Goal: Obtain resource: Download file/media

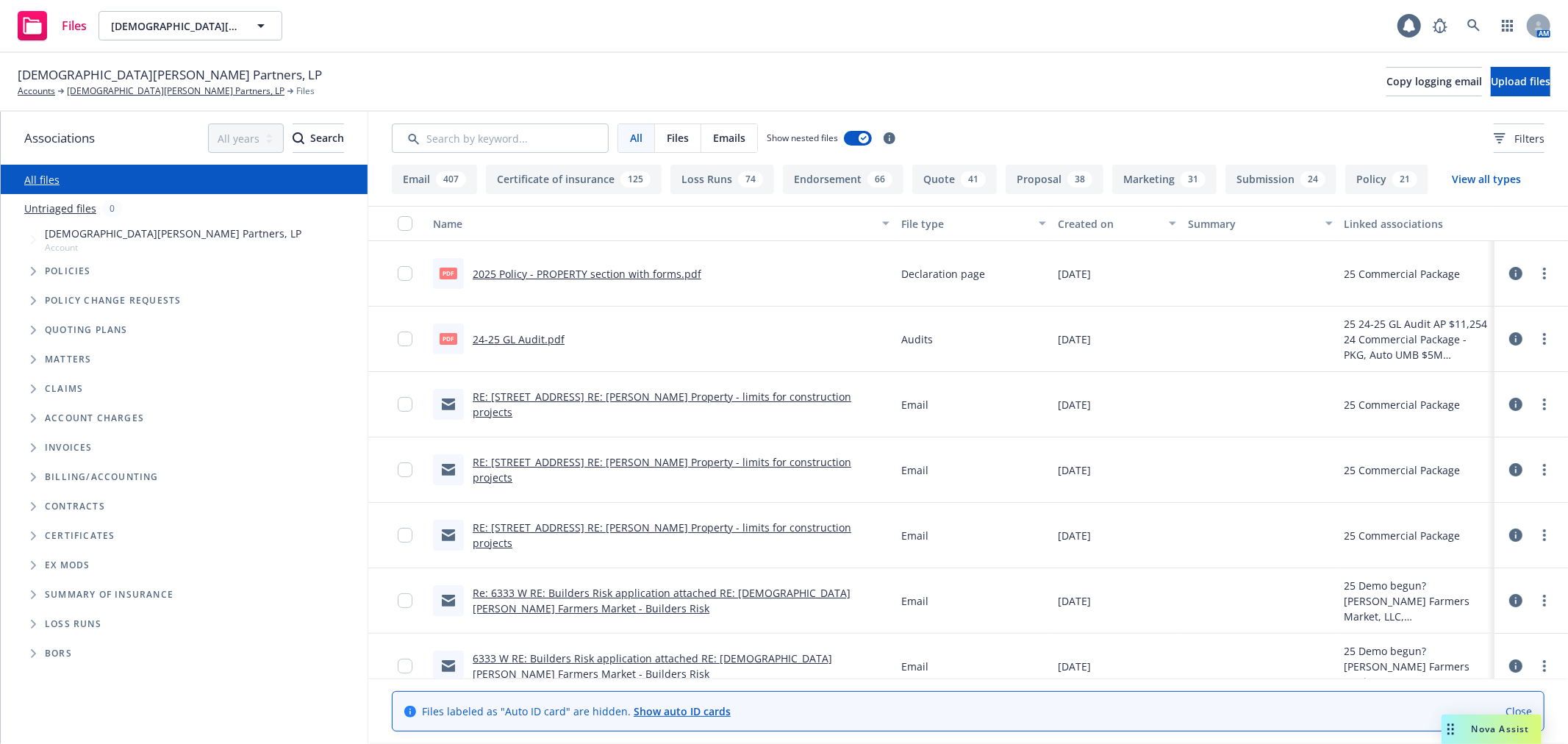
click at [84, 231] on span "Gott's Partners, LP" at bounding box center [173, 233] width 257 height 15
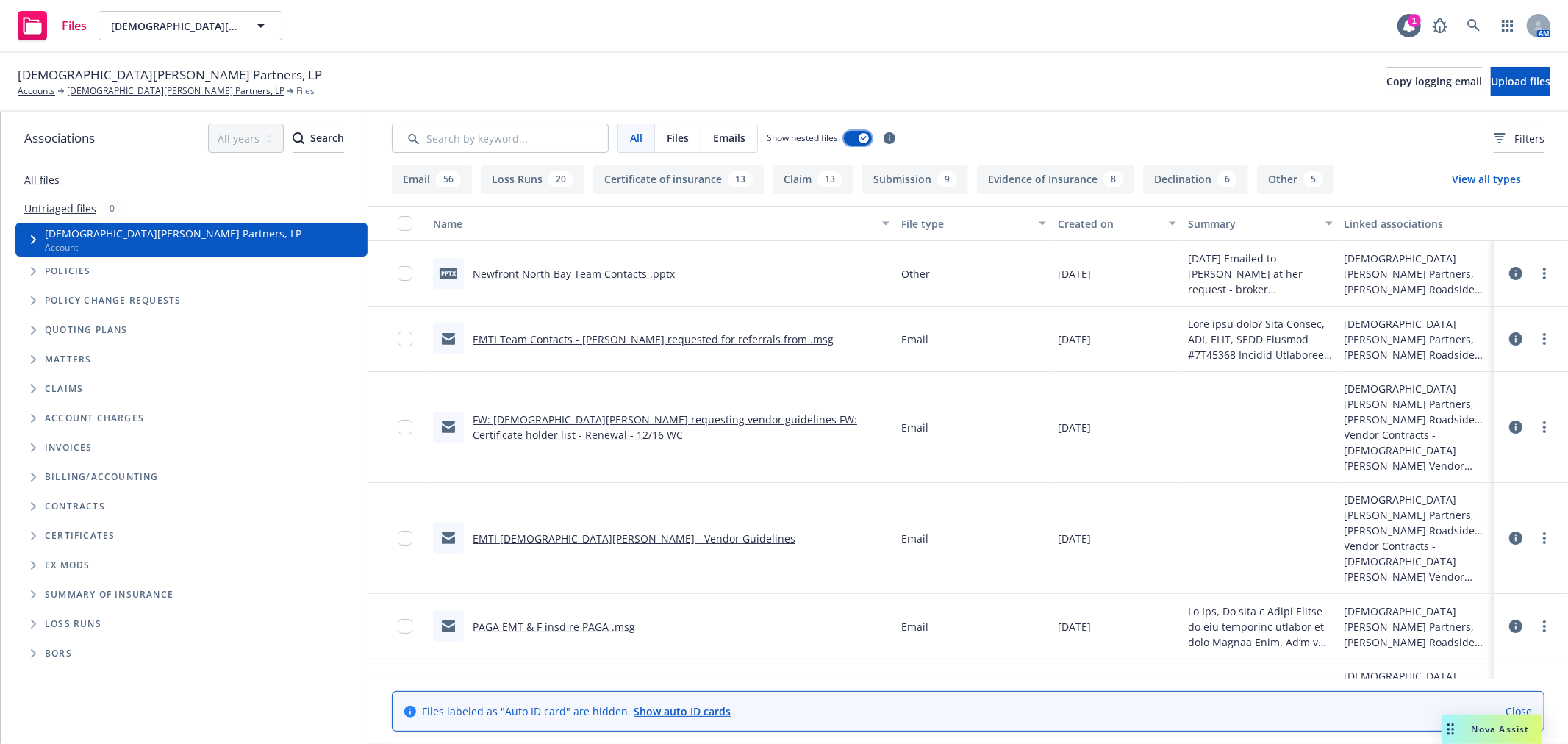
click at [868, 137] on div "button" at bounding box center [863, 138] width 10 height 10
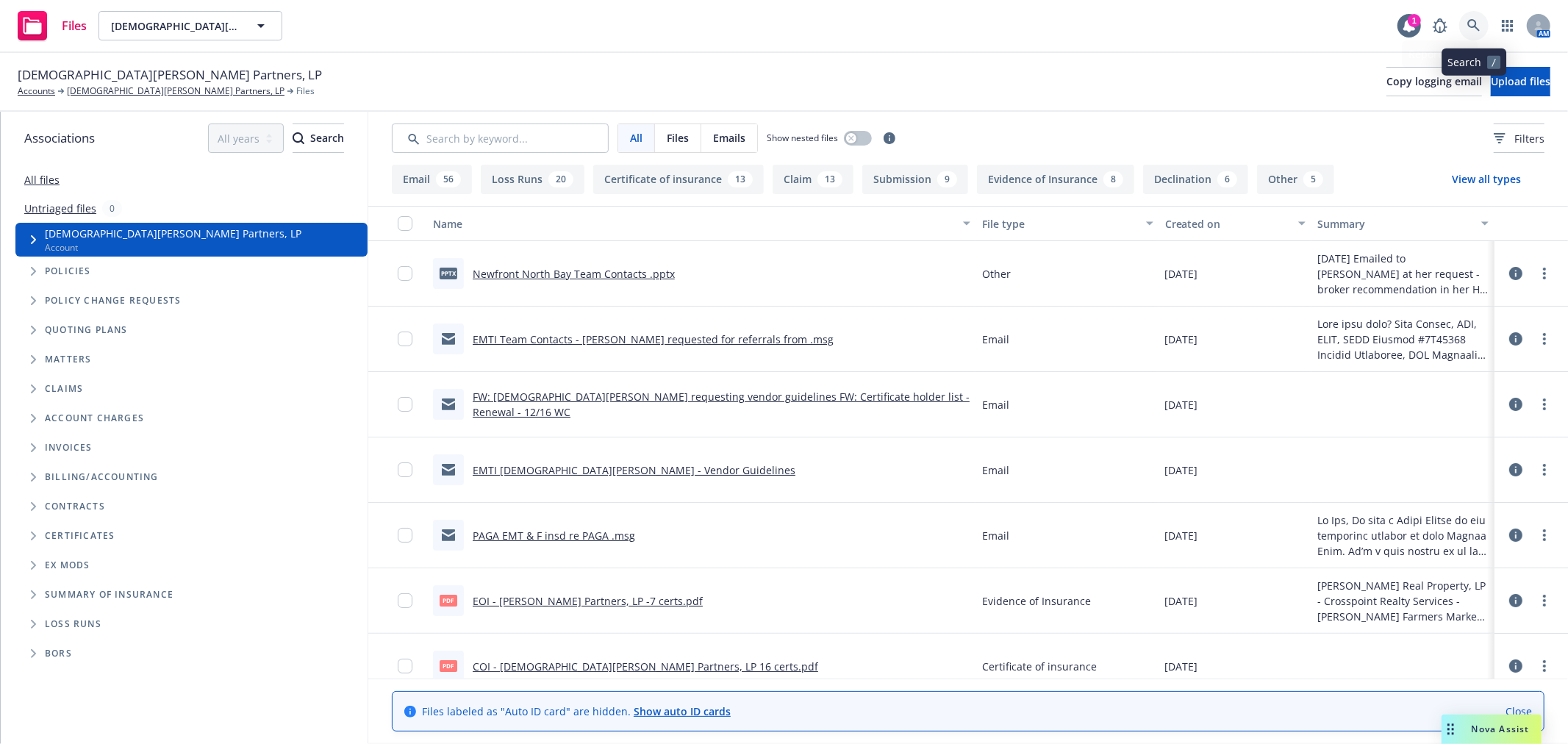
click at [1476, 24] on icon at bounding box center [1474, 26] width 13 height 13
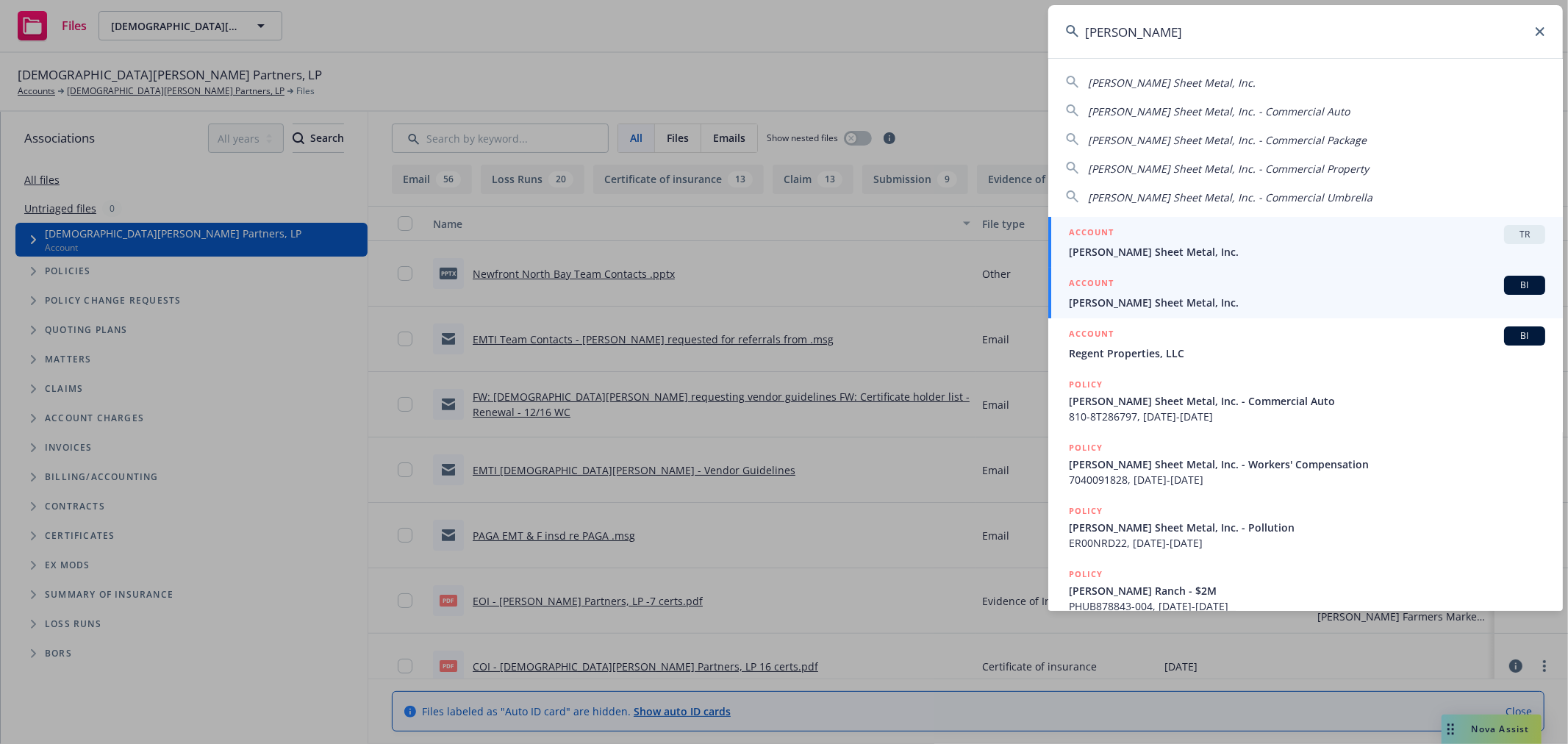
type input "simpson sh"
click at [1264, 294] on div "ACCOUNT BI" at bounding box center [1307, 285] width 477 height 19
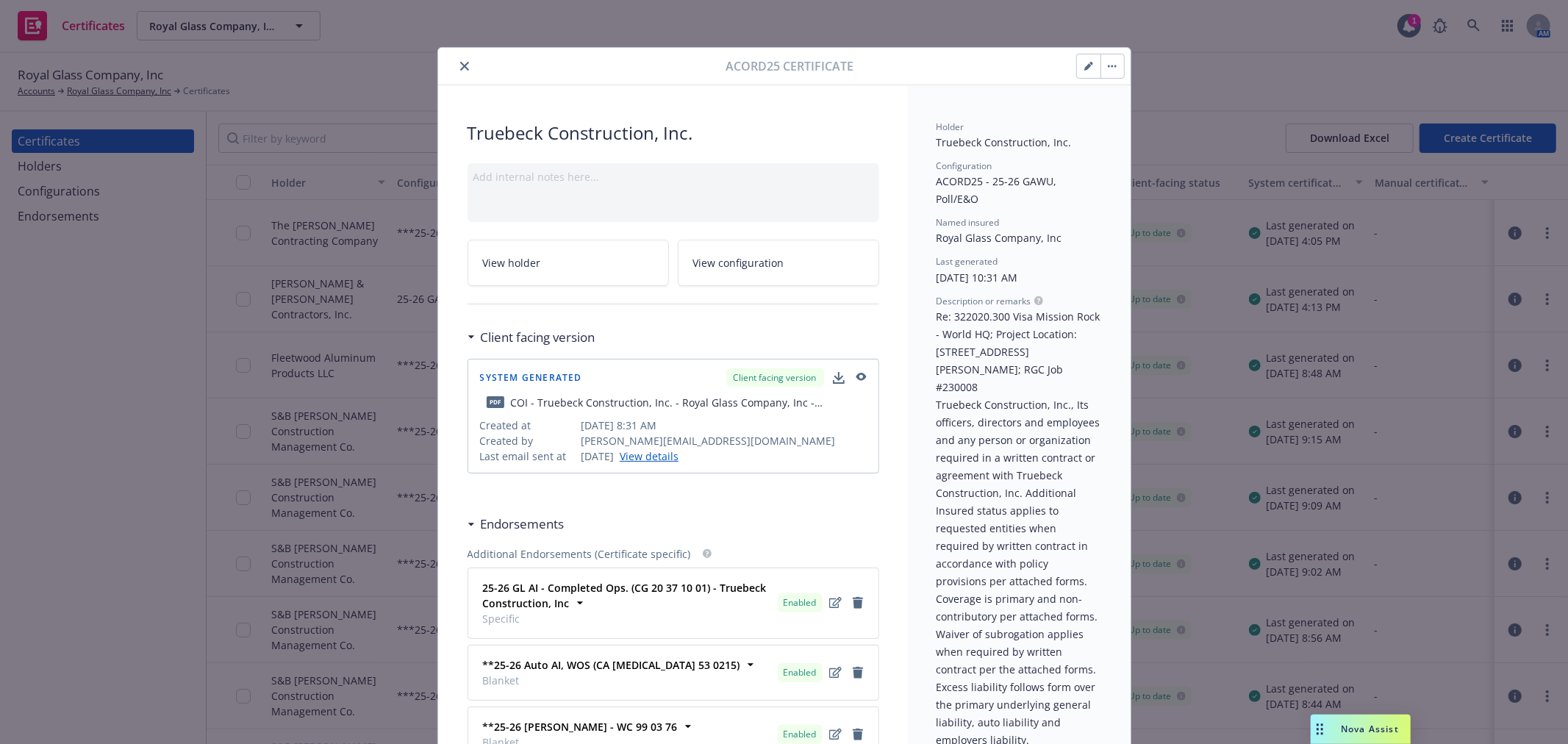
click at [1111, 71] on button "button" at bounding box center [1112, 66] width 24 height 24
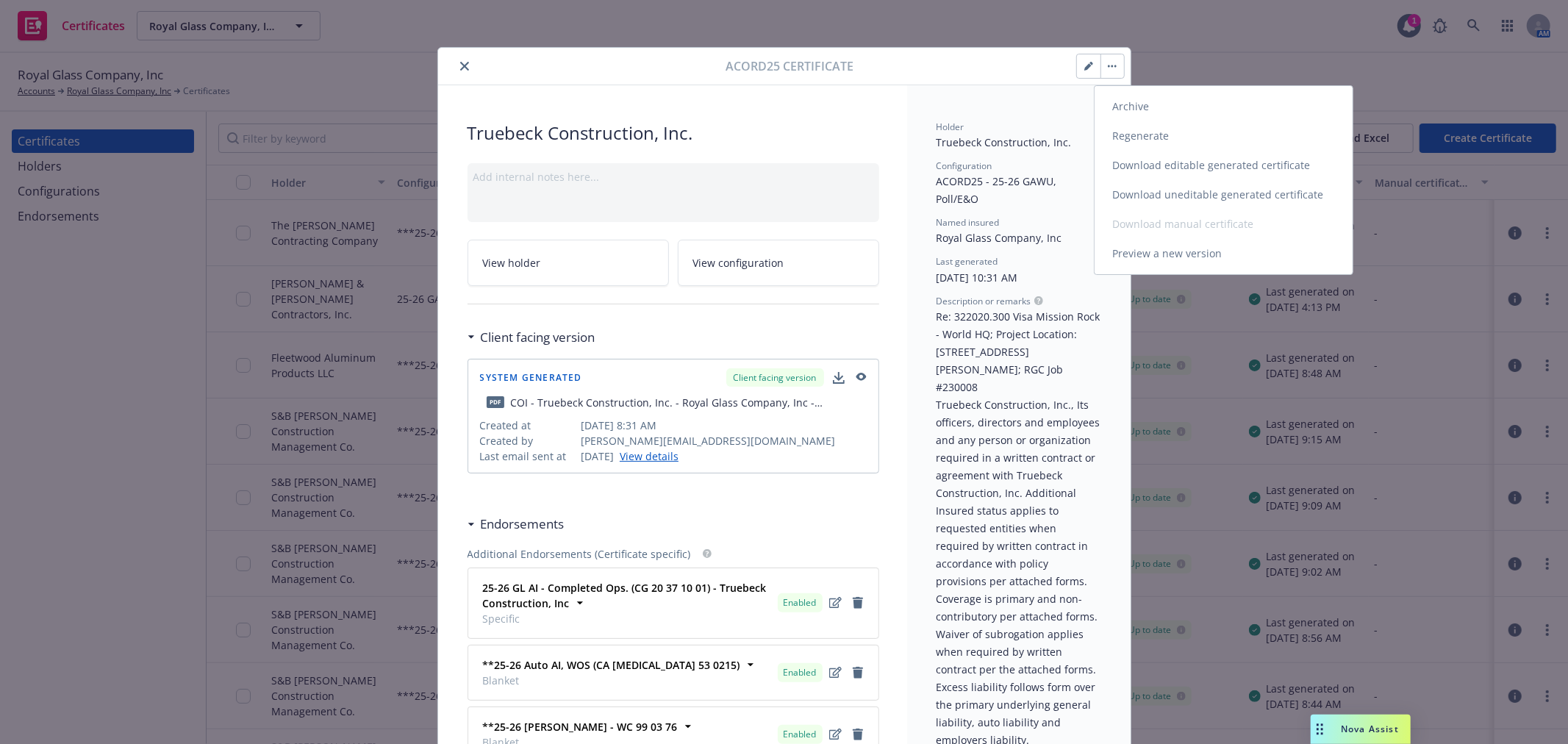
click at [1158, 191] on link "Download uneditable generated certificate" at bounding box center [1223, 195] width 258 height 29
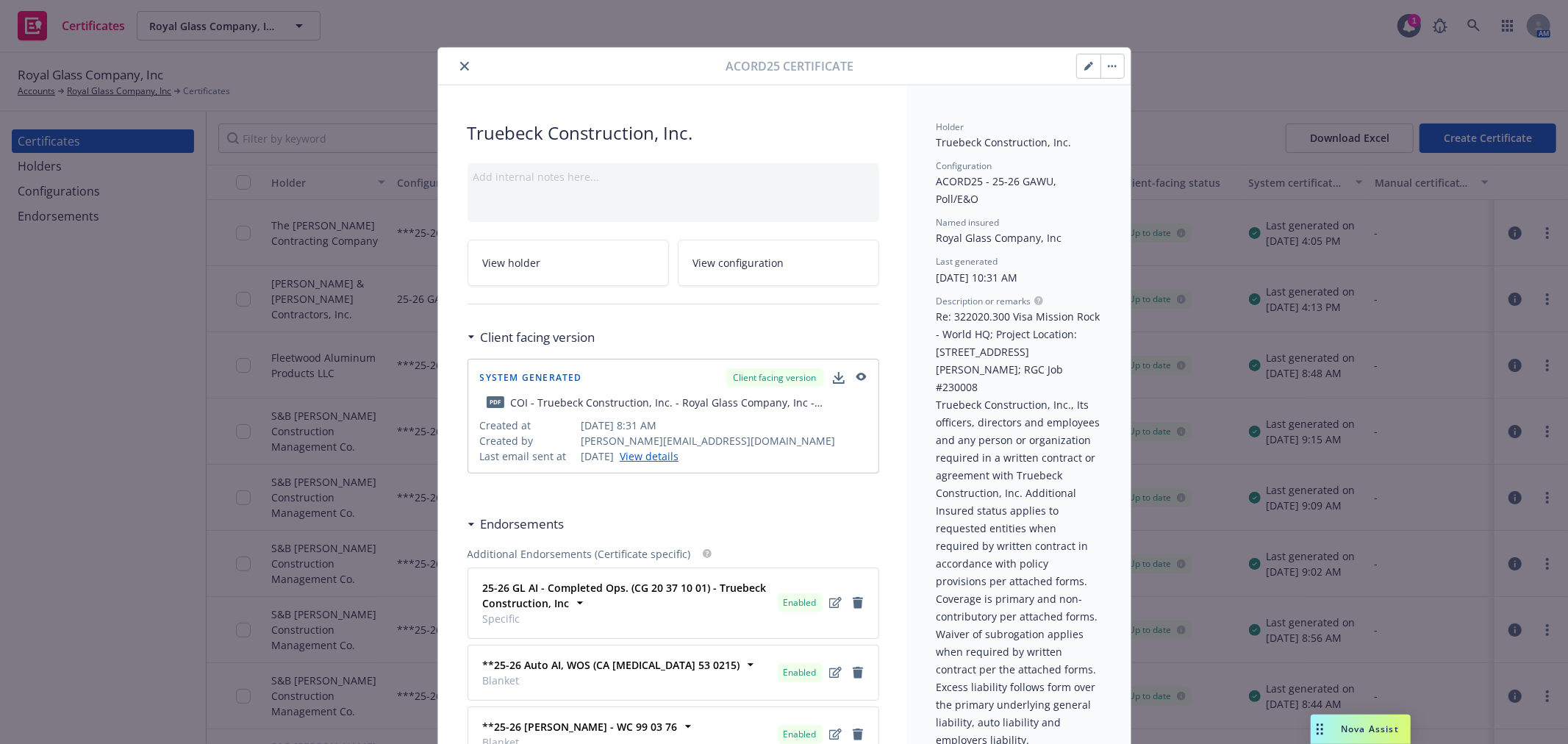
click at [460, 71] on button "close" at bounding box center [465, 66] width 18 height 18
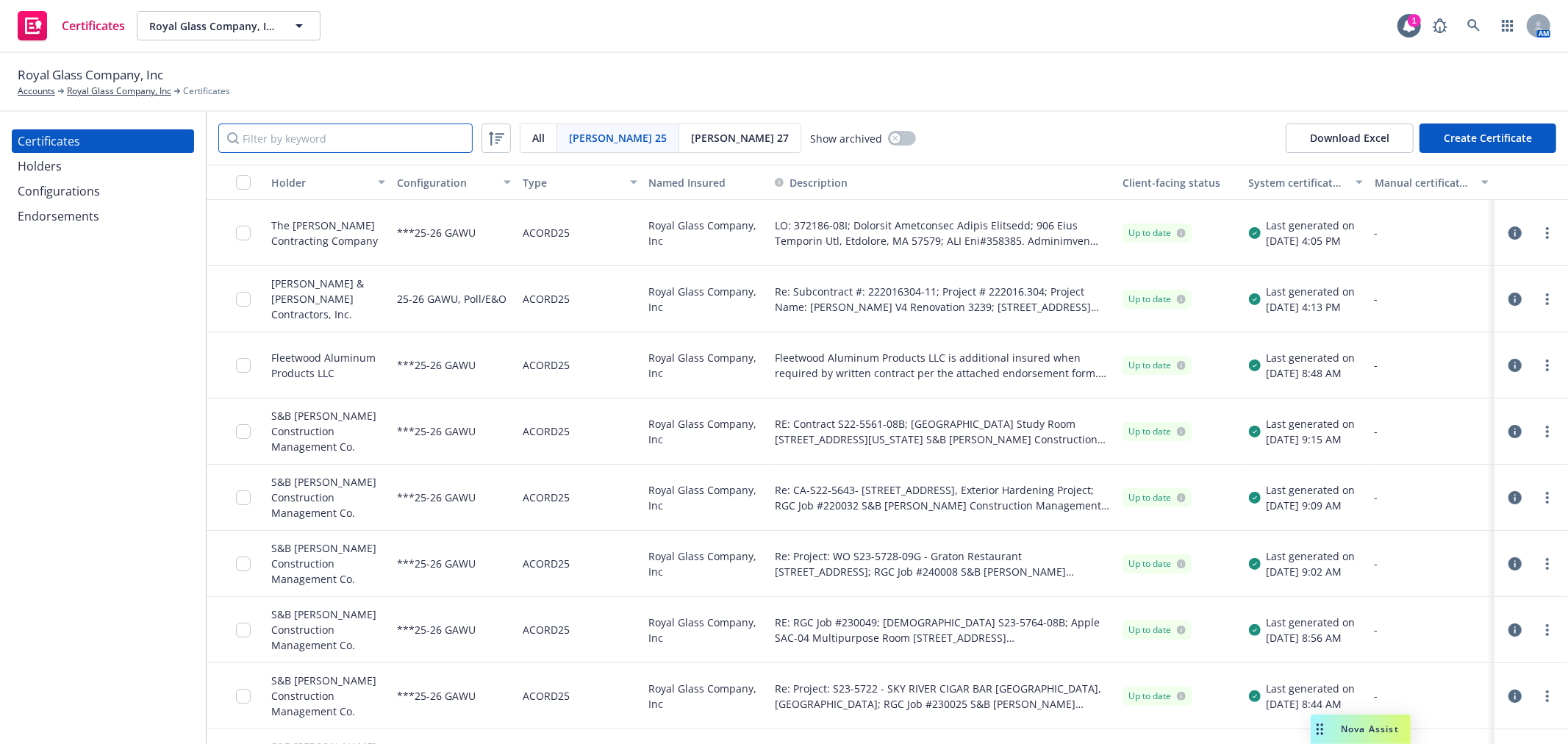
click at [313, 133] on input "Filter by keyword" at bounding box center [346, 138] width 254 height 29
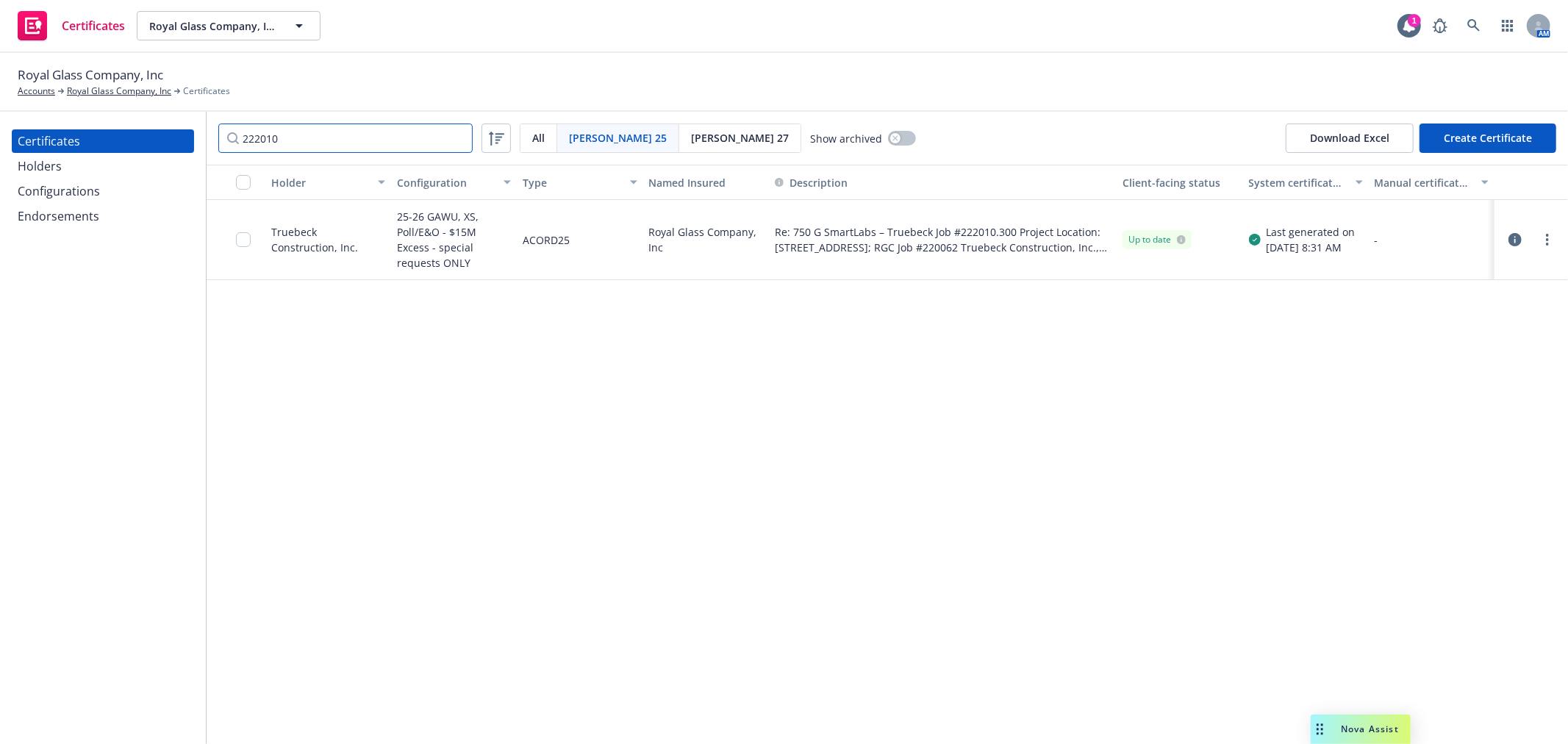
type input "222010"
click at [1517, 237] on icon "button" at bounding box center [1515, 240] width 13 height 13
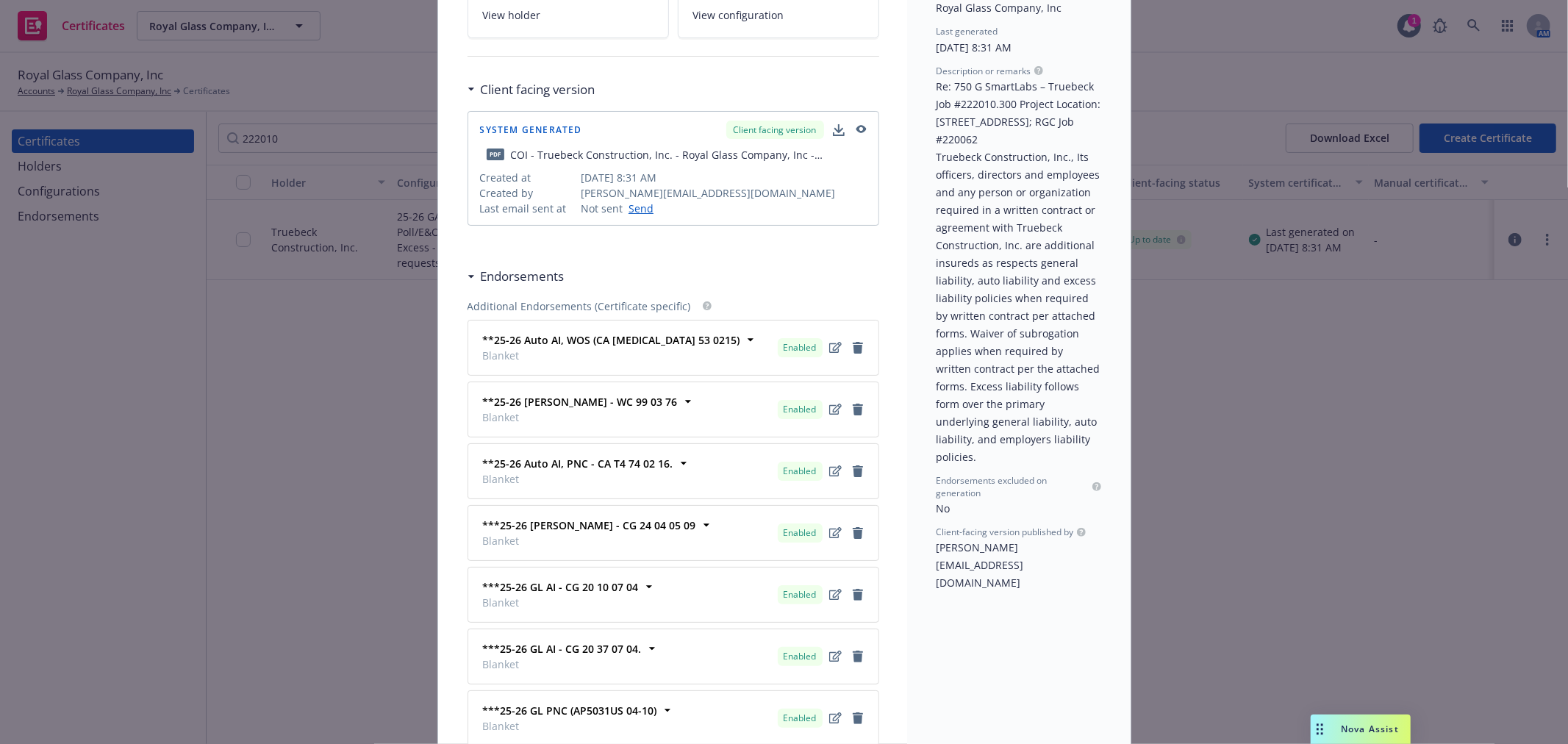
scroll to position [326, 0]
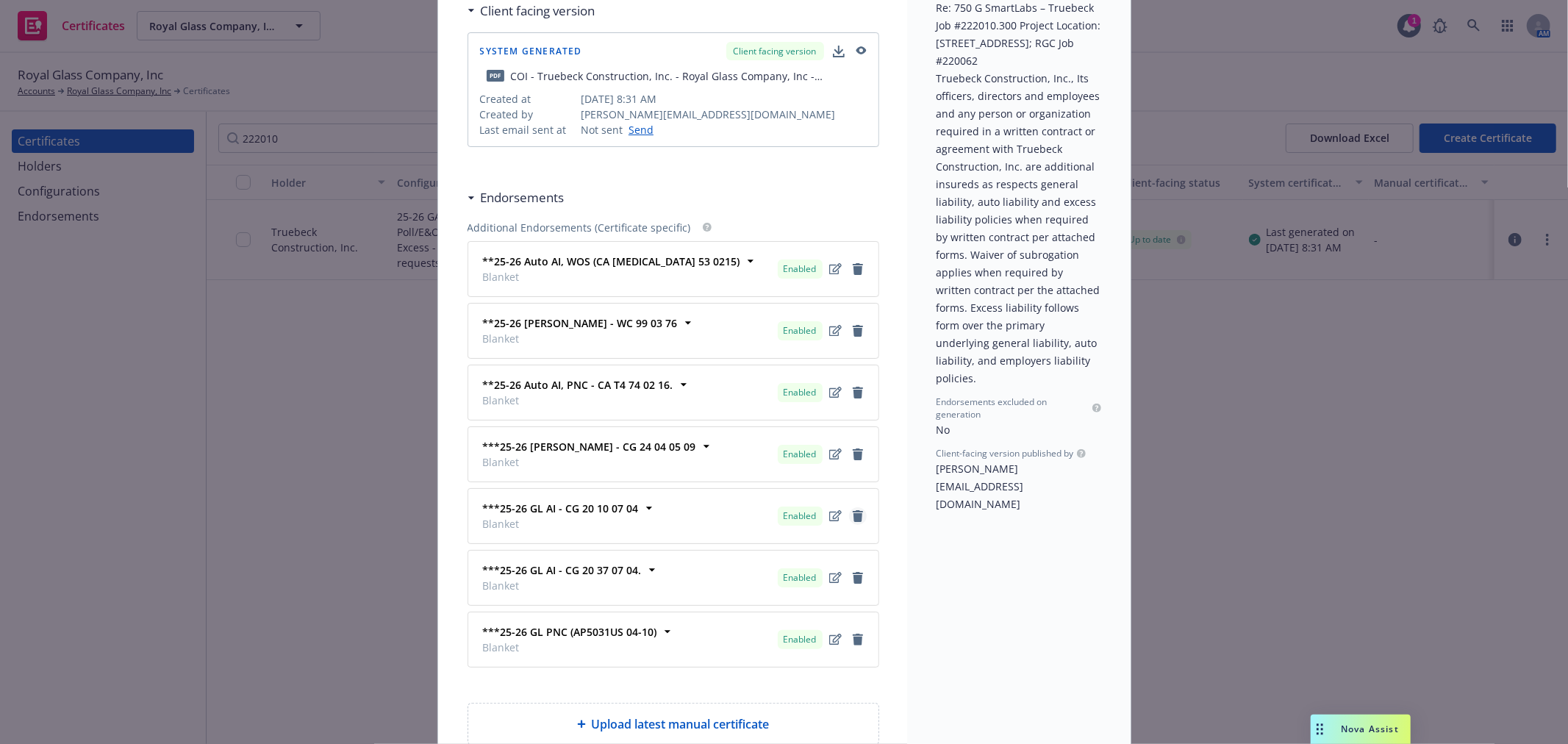
click at [855, 519] on icon "remove" at bounding box center [858, 516] width 12 height 12
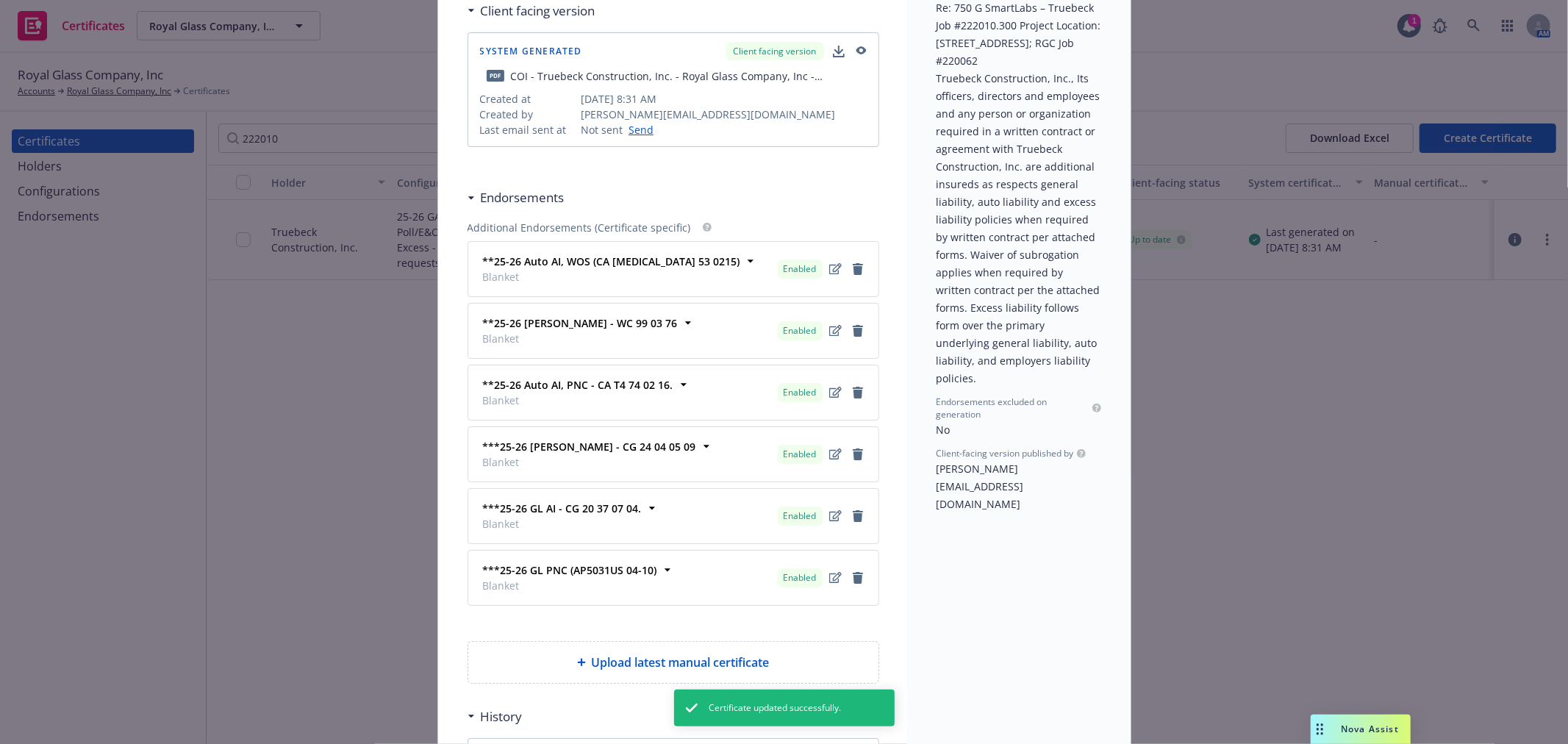
click at [855, 519] on icon "remove" at bounding box center [858, 516] width 12 height 12
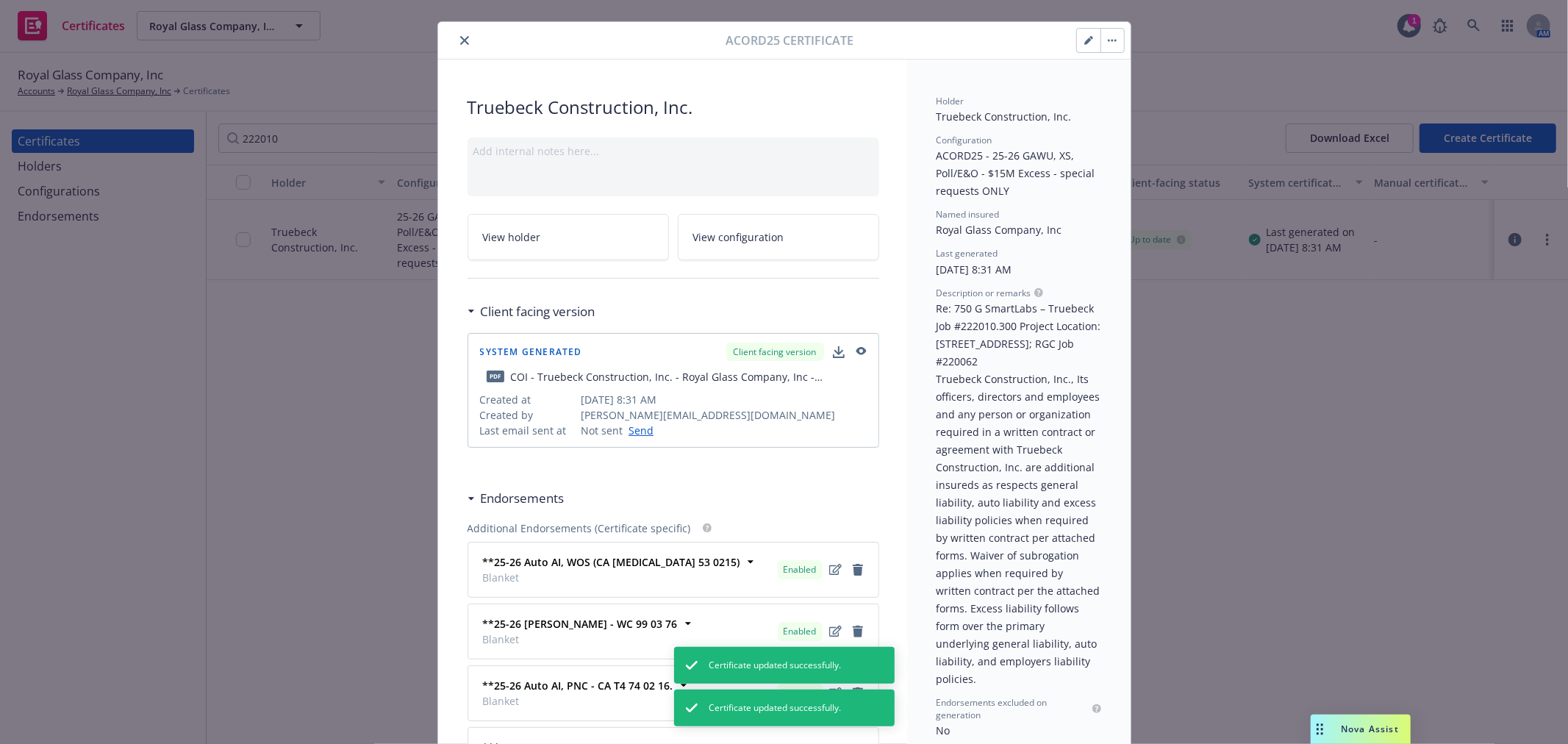
scroll to position [0, 0]
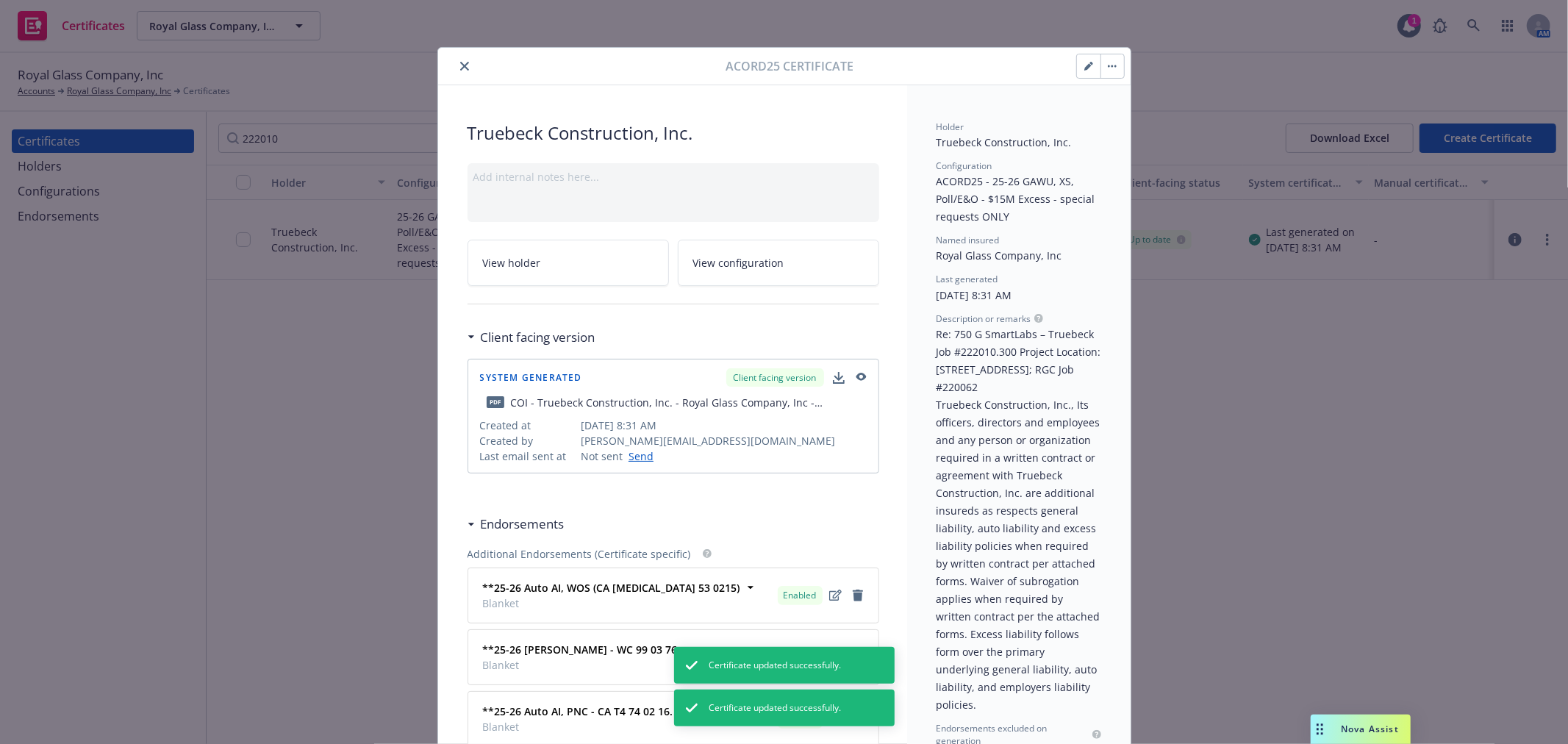
click at [1077, 56] on button "button" at bounding box center [1088, 66] width 24 height 24
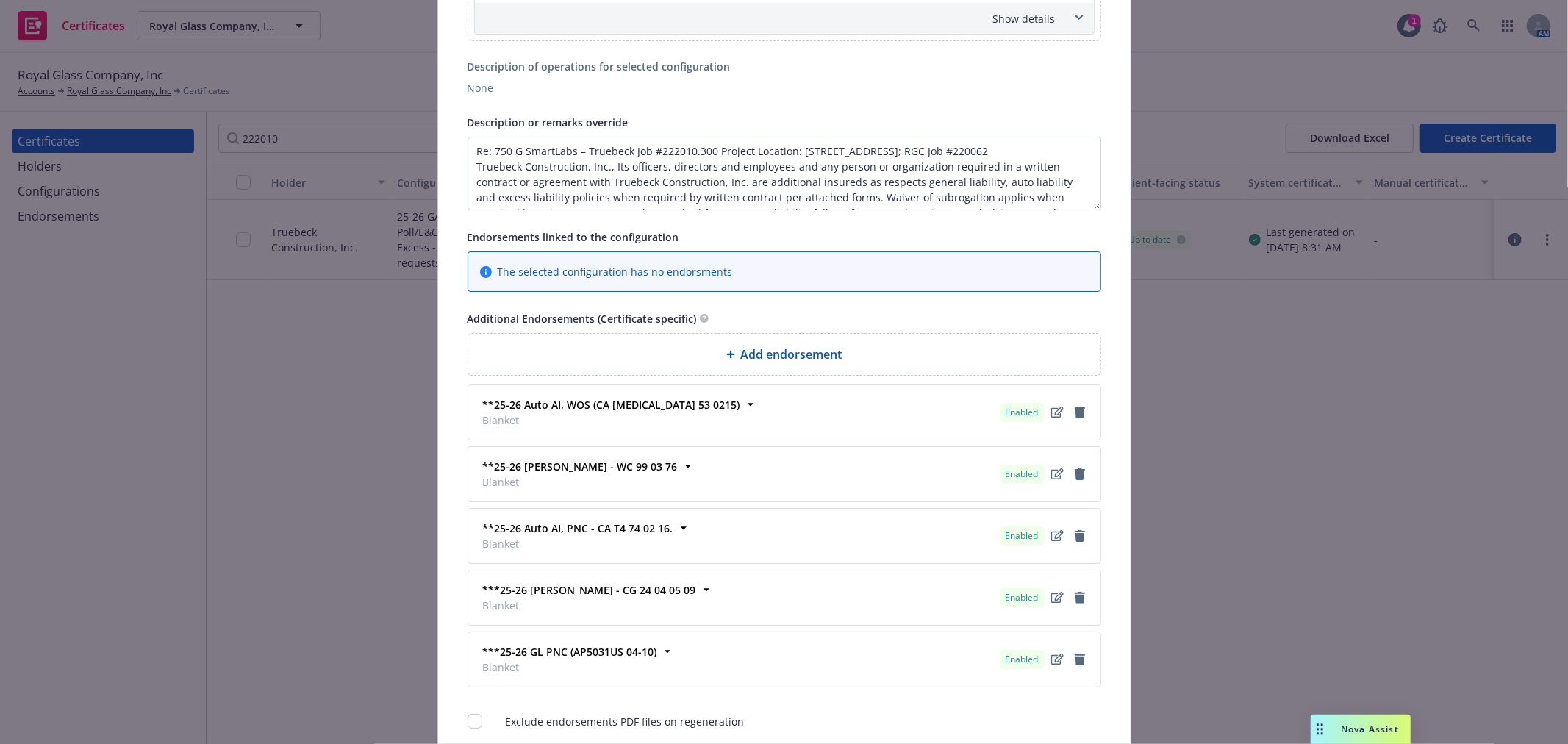
scroll to position [1133, 0]
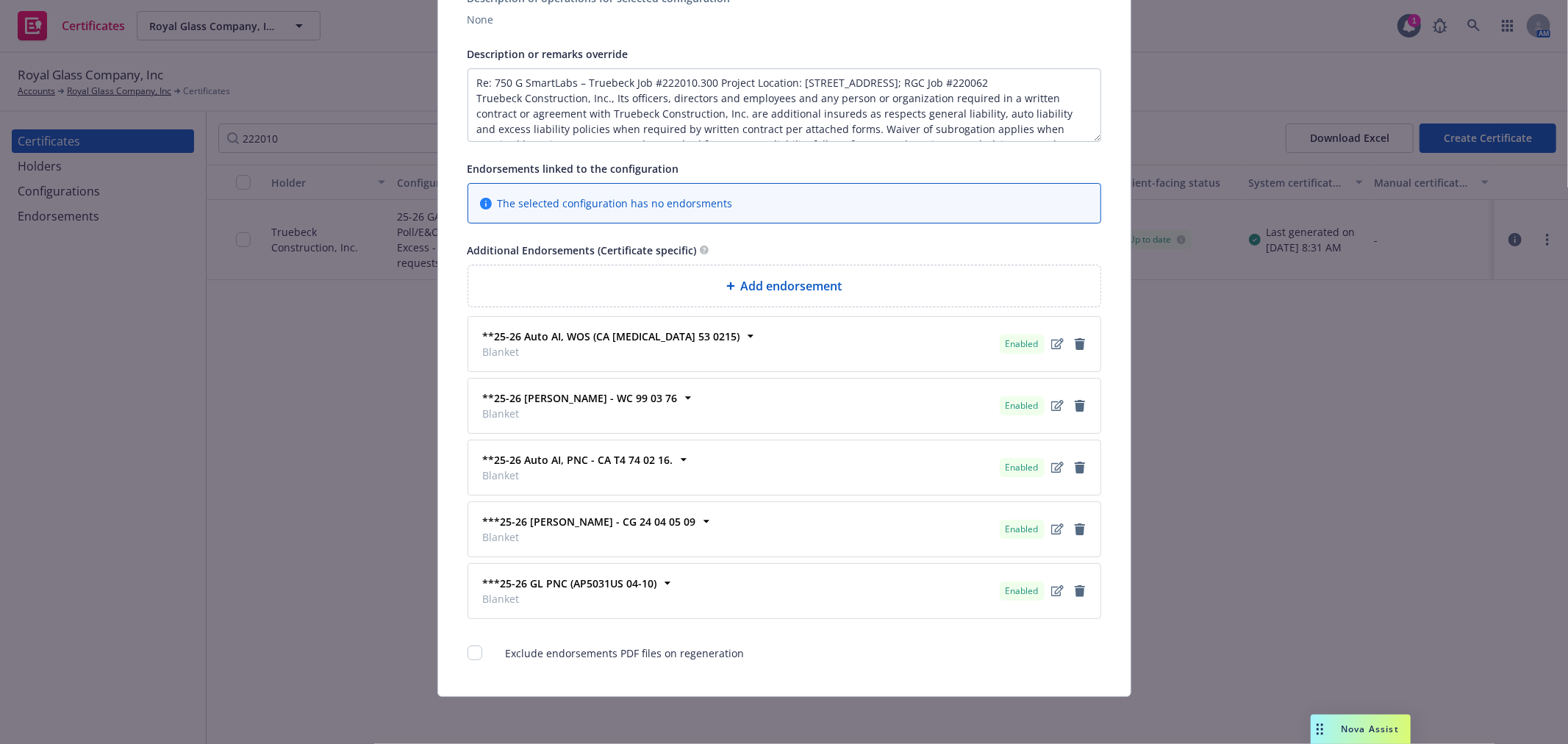
click at [829, 287] on span "Add endorsement" at bounding box center [792, 286] width 101 height 18
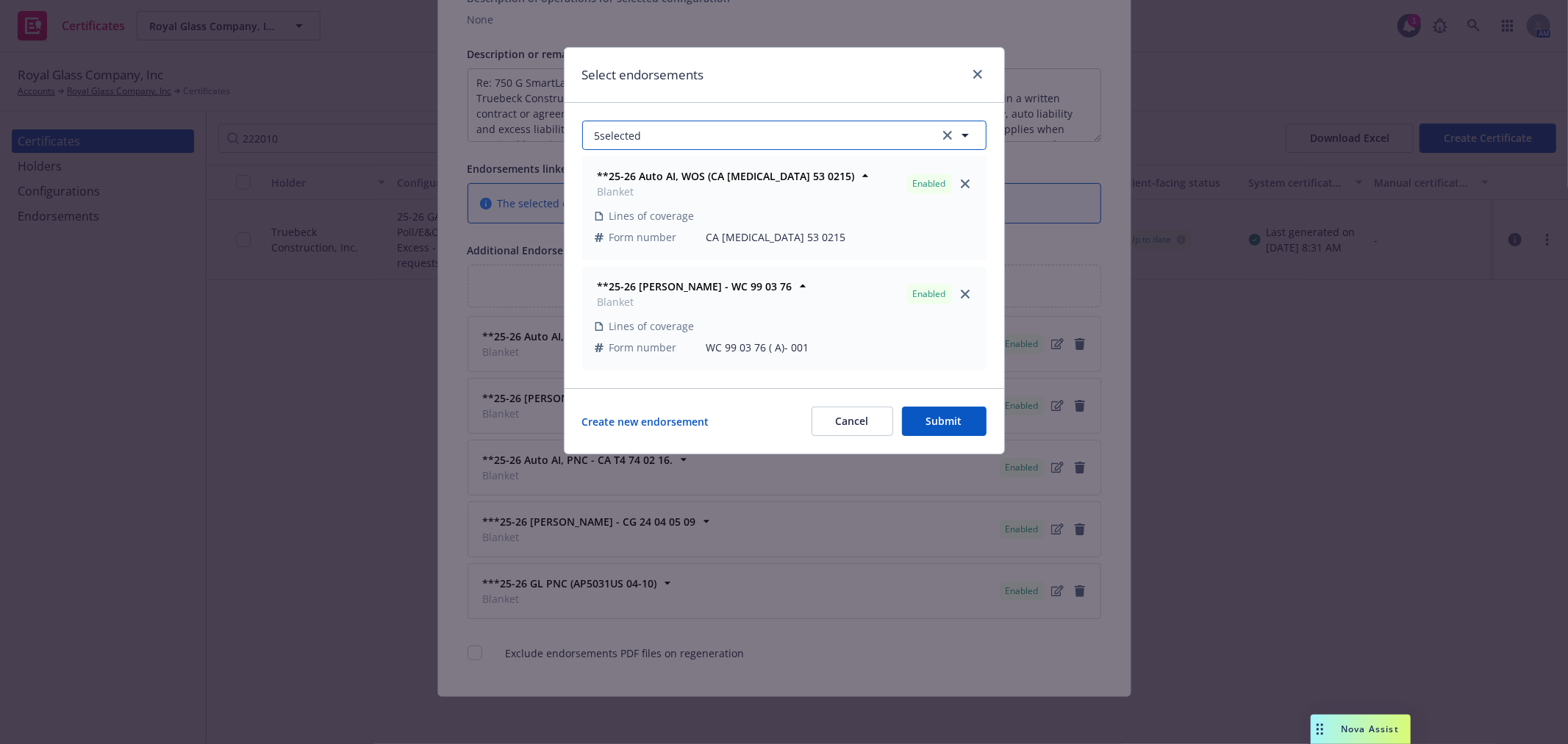
click at [738, 133] on button "5 selected" at bounding box center [785, 135] width 405 height 29
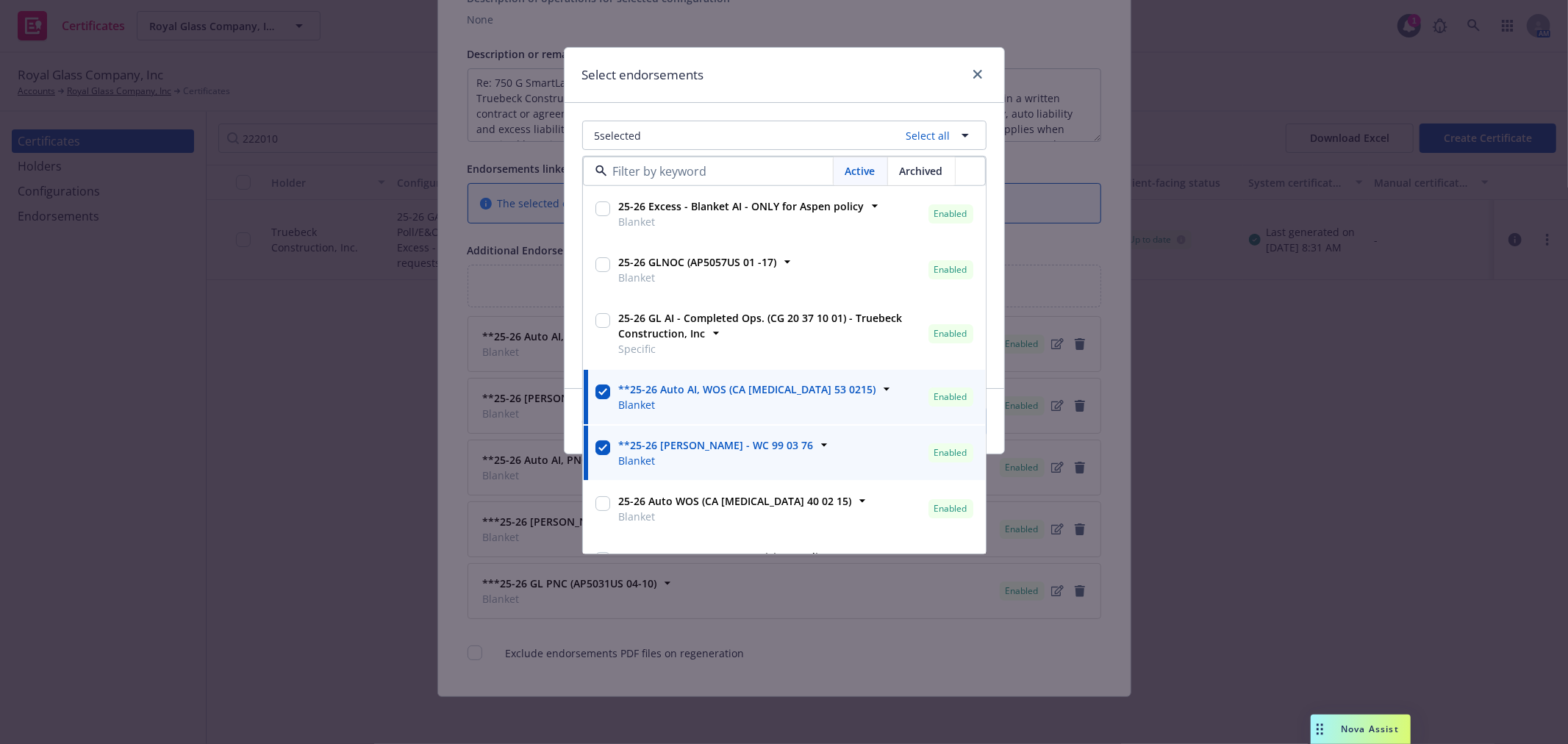
scroll to position [82, 0]
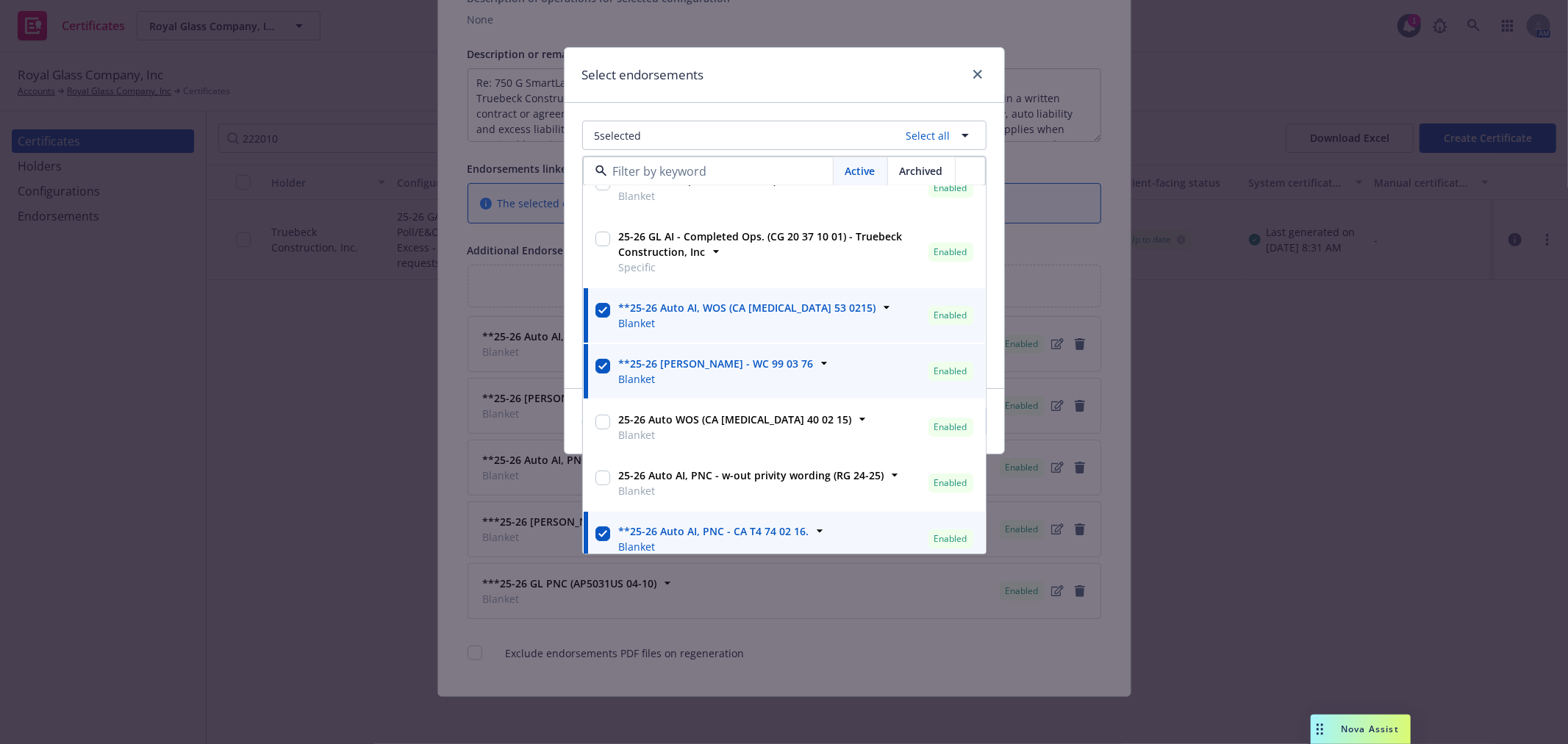
click at [605, 235] on input "checkbox" at bounding box center [603, 239] width 15 height 15
checkbox input "true"
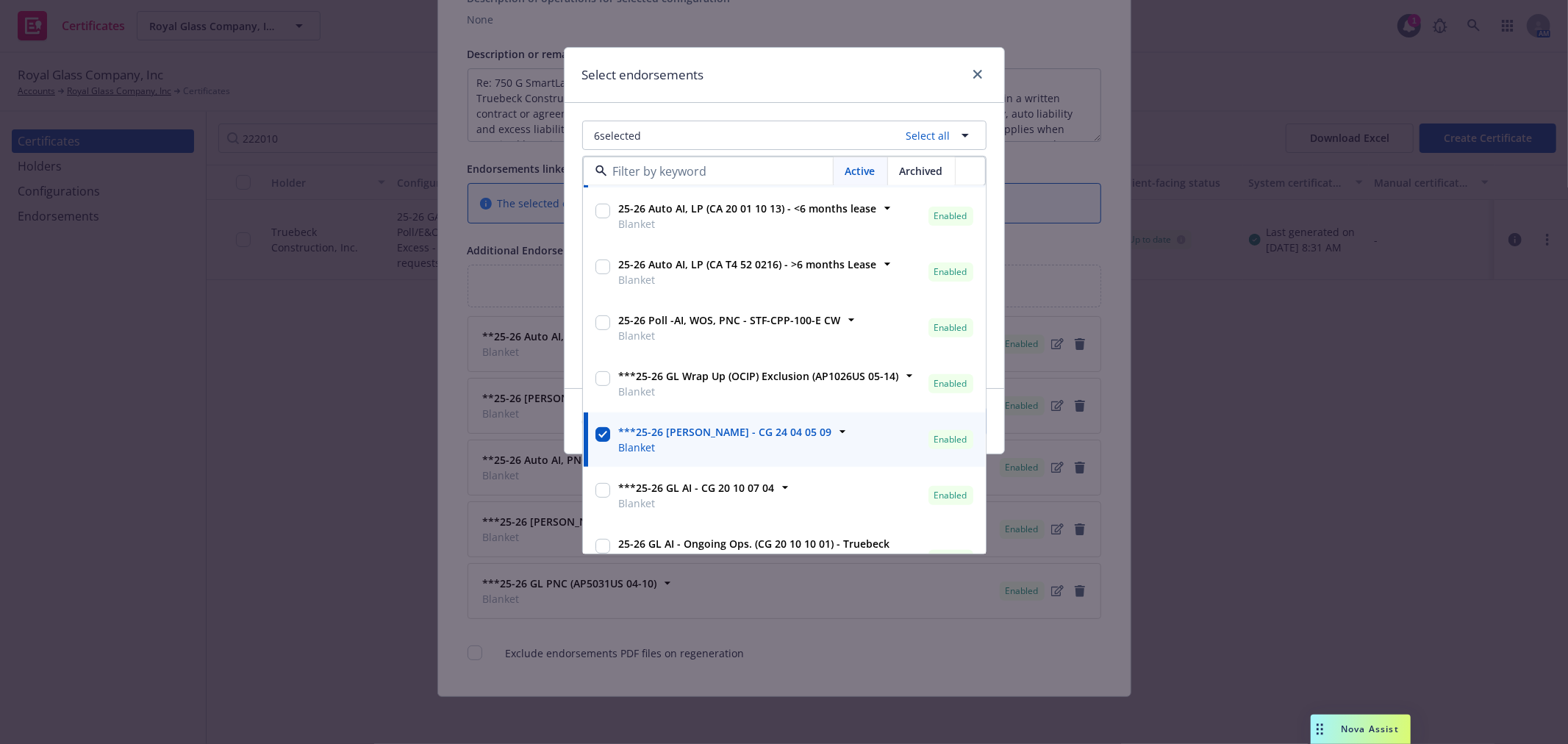
scroll to position [490, 0]
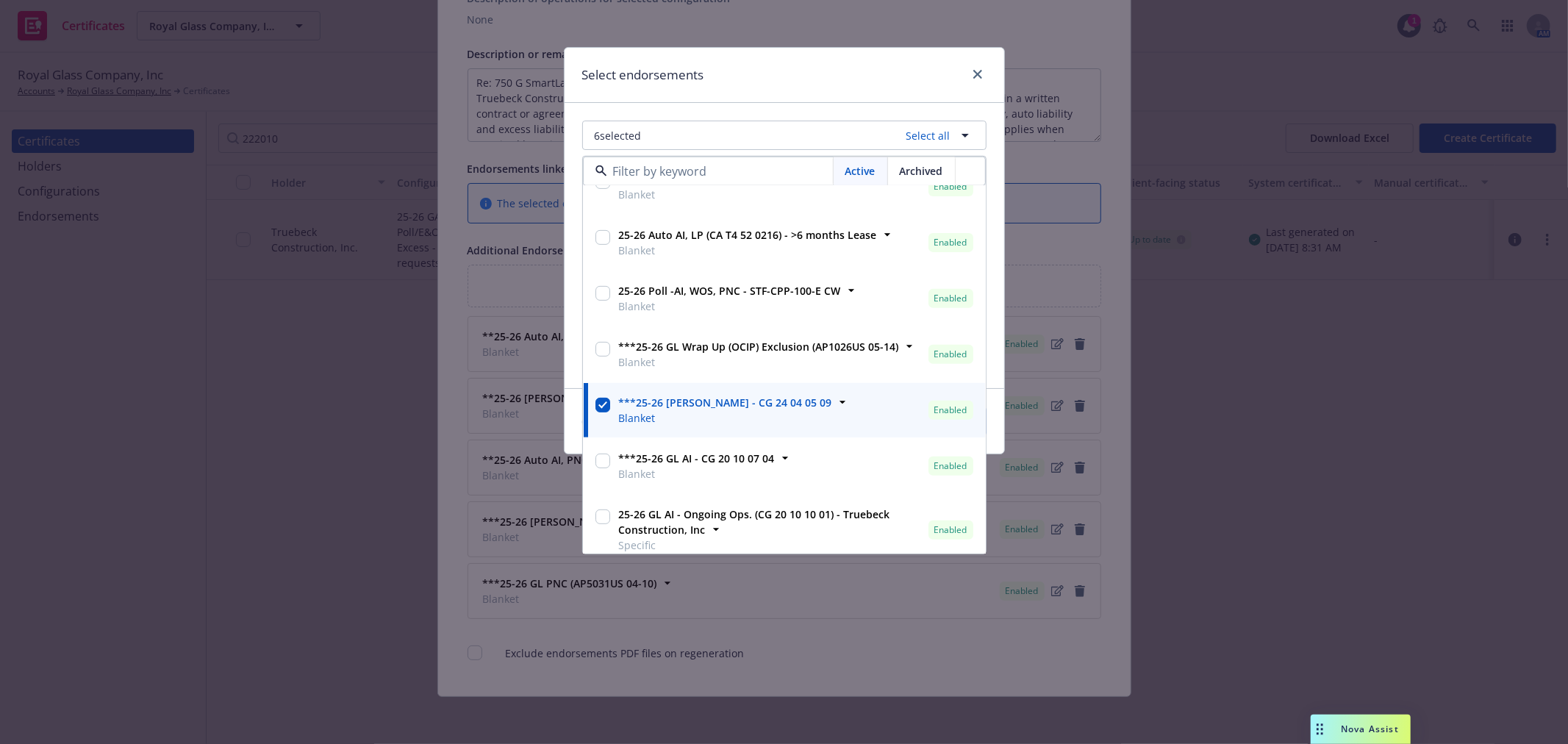
click at [599, 515] on input "checkbox" at bounding box center [603, 517] width 15 height 15
checkbox input "true"
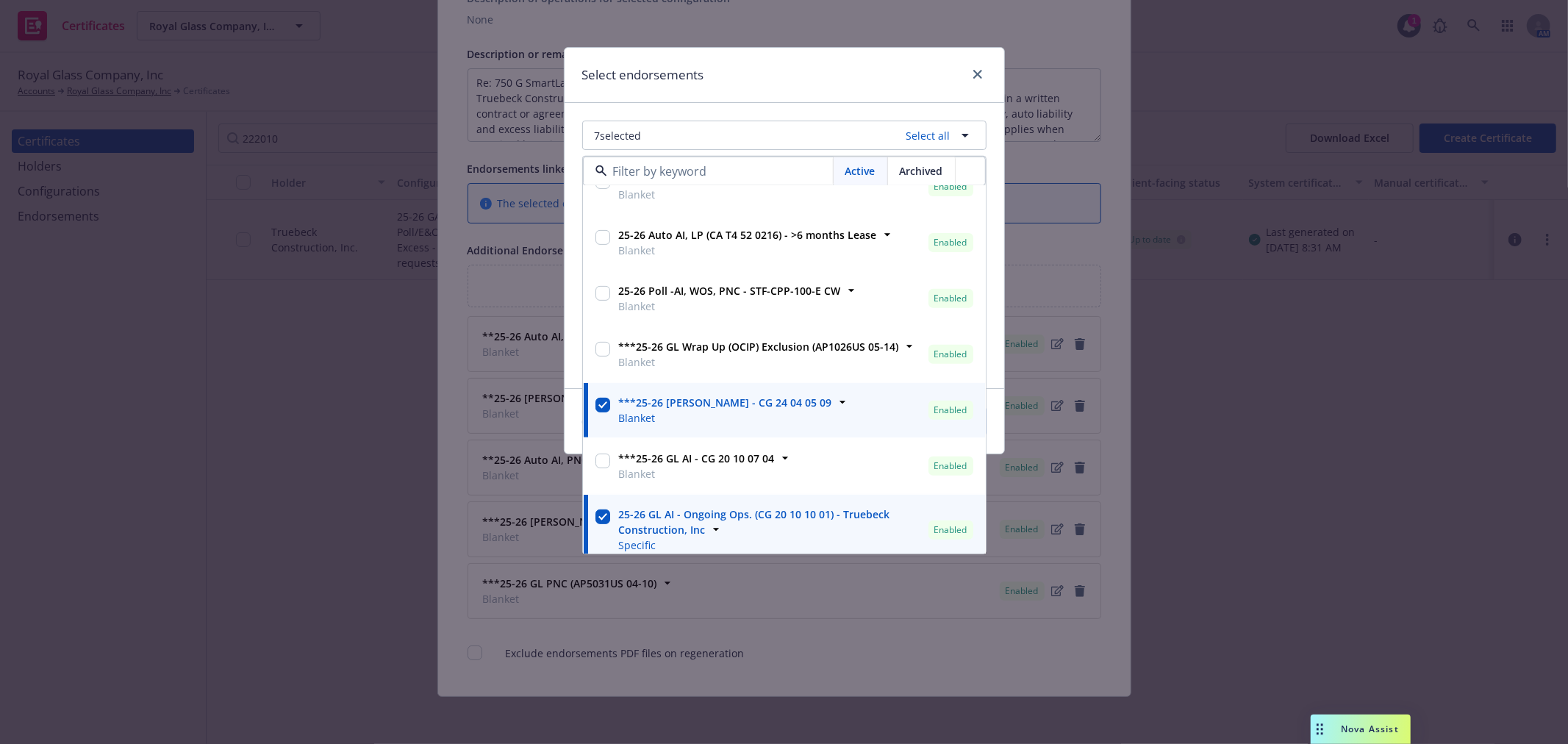
click at [922, 78] on div "Select endorsements" at bounding box center [785, 75] width 440 height 55
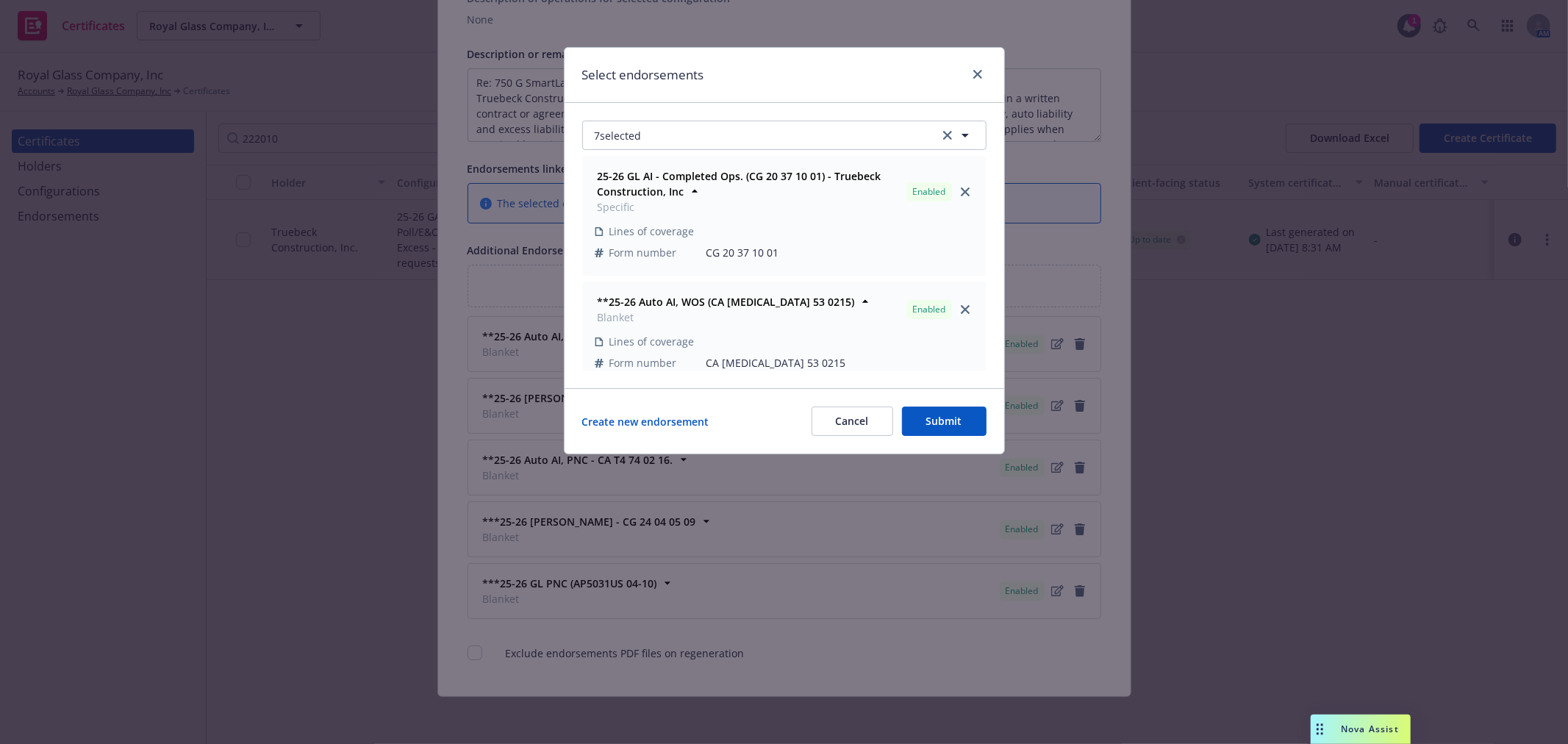
click at [949, 415] on button "Submit" at bounding box center [944, 421] width 85 height 29
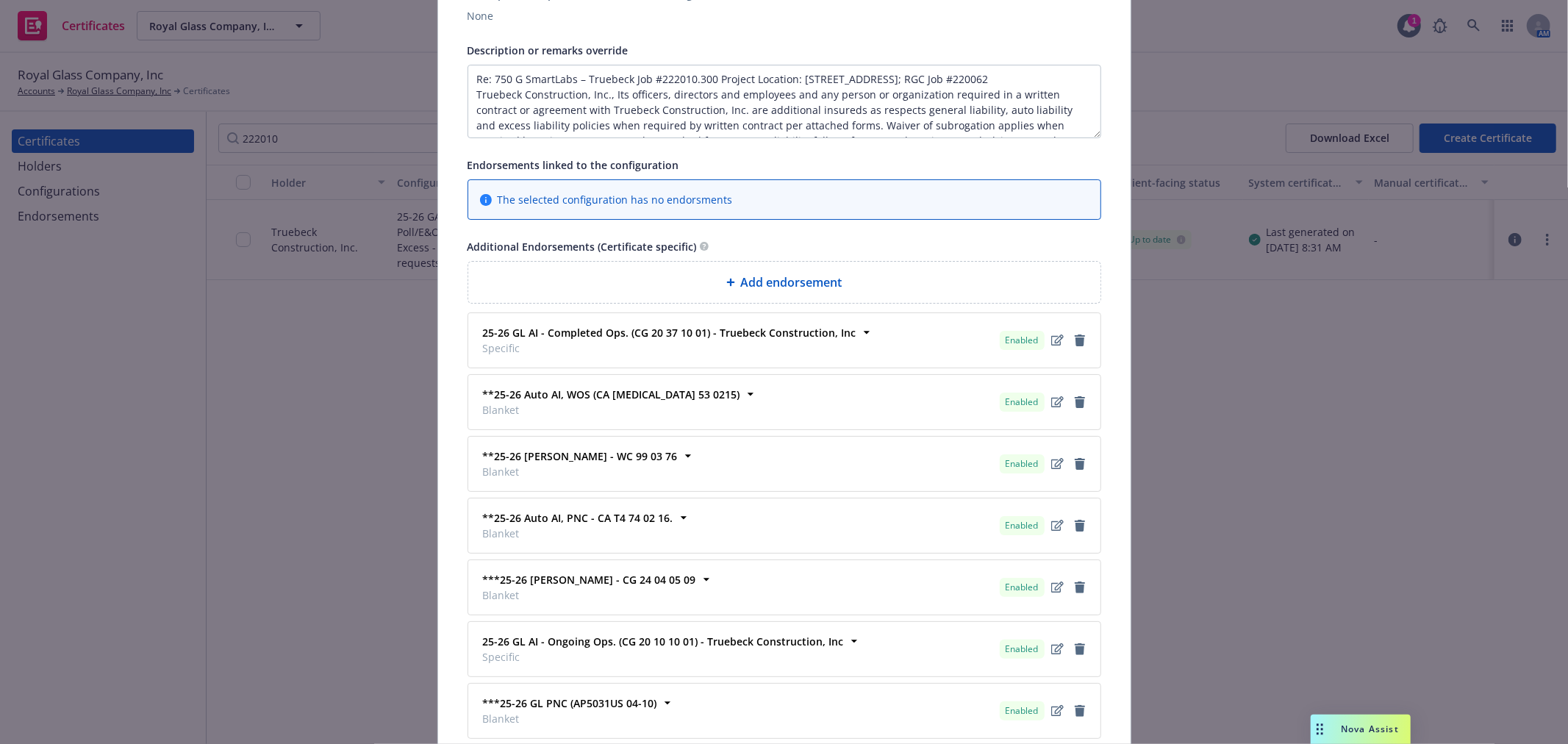
click at [885, 287] on div "Add endorsement" at bounding box center [785, 282] width 609 height 18
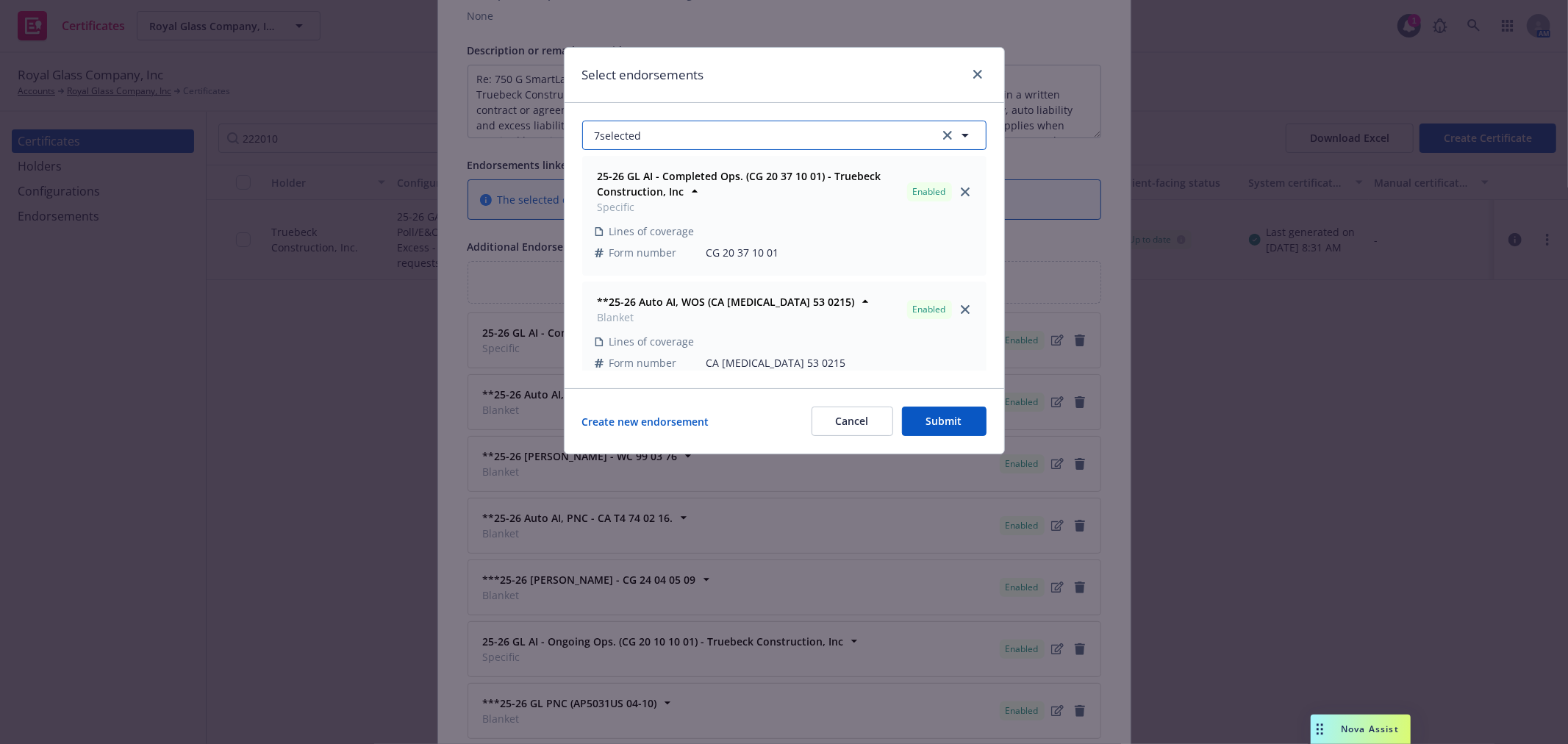
click at [726, 143] on button "7 selected" at bounding box center [785, 135] width 405 height 29
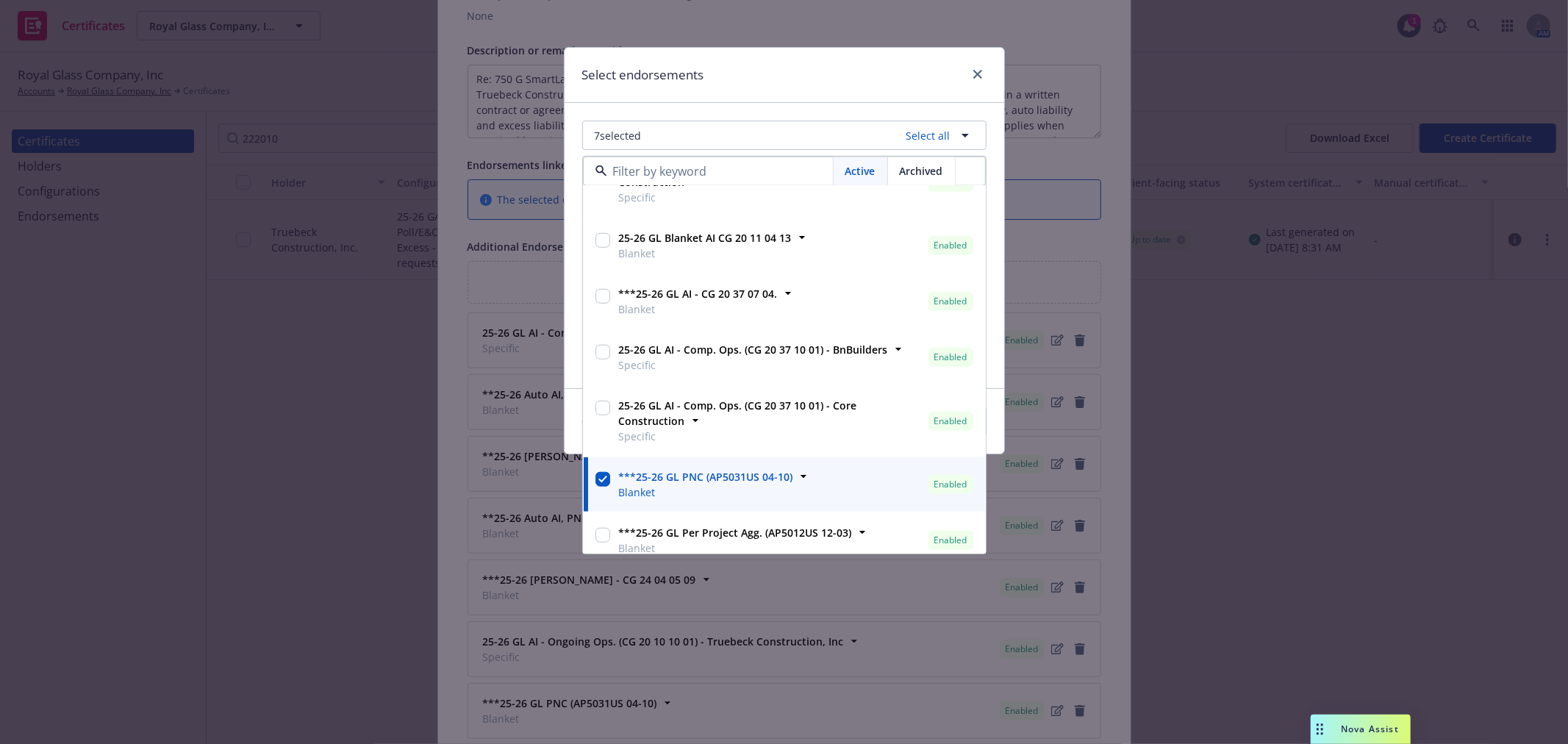
scroll to position [1162, 0]
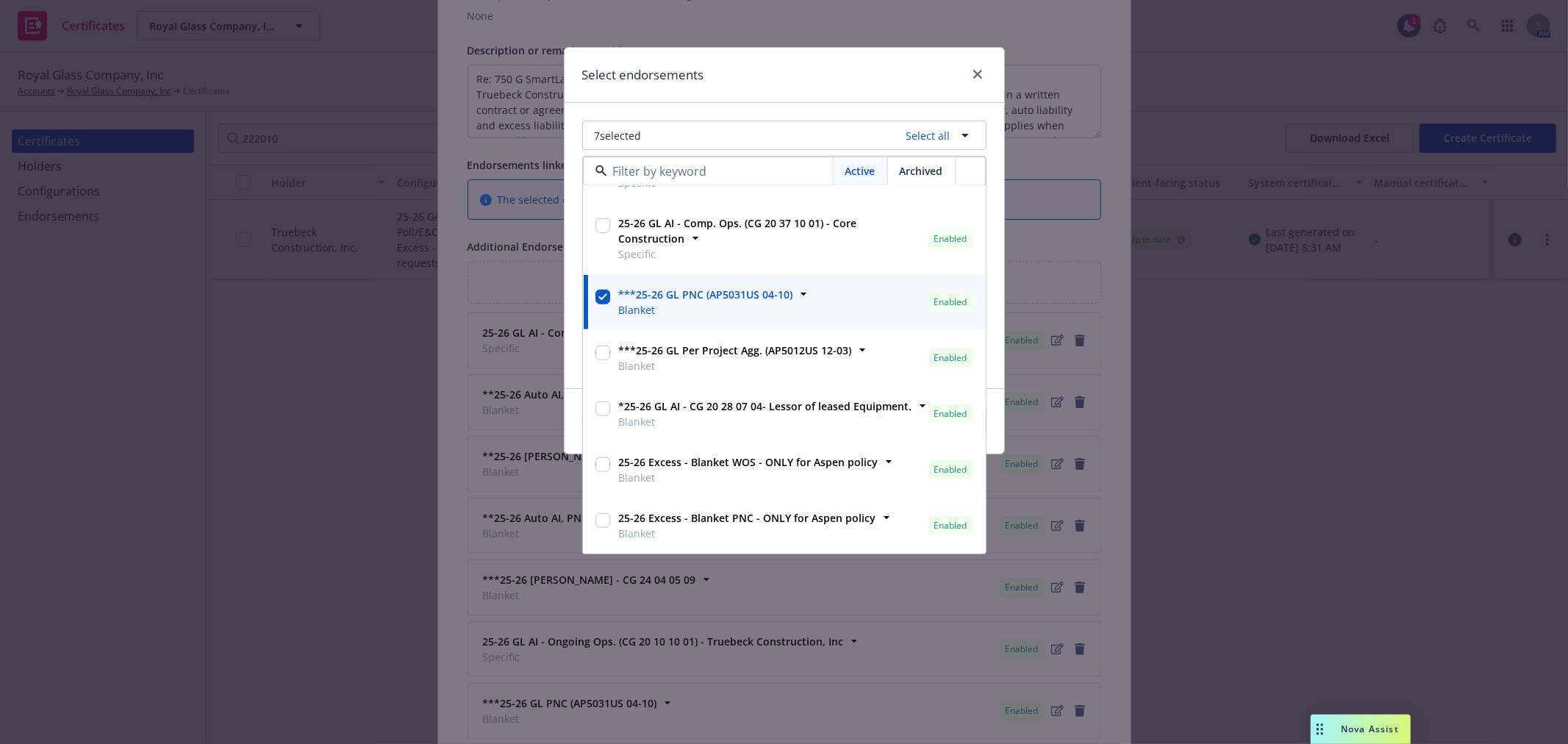
click at [606, 354] on input "checkbox" at bounding box center [603, 353] width 15 height 15
checkbox input "true"
click at [863, 85] on div "Select endorsements" at bounding box center [785, 75] width 440 height 55
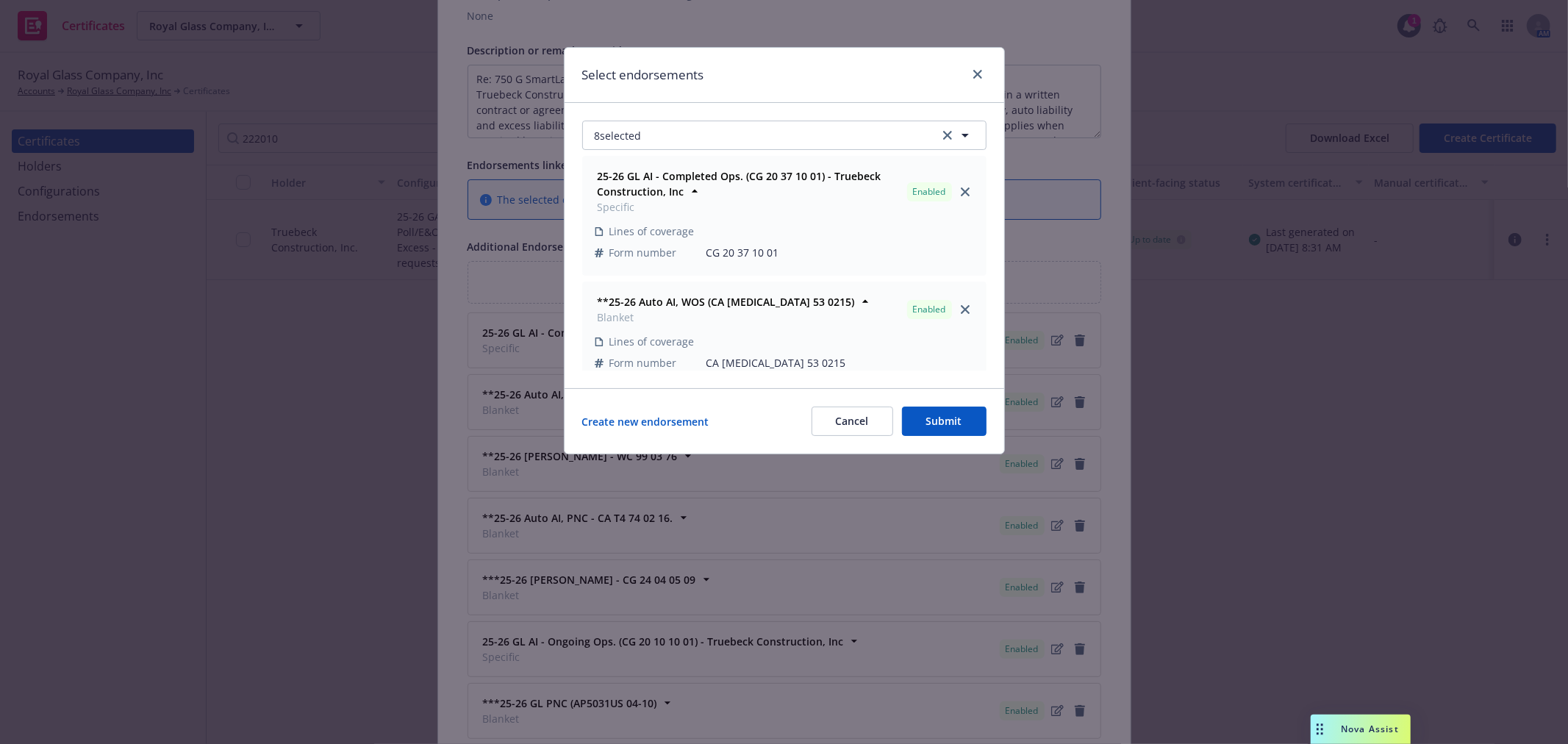
click at [944, 413] on button "Submit" at bounding box center [944, 421] width 85 height 29
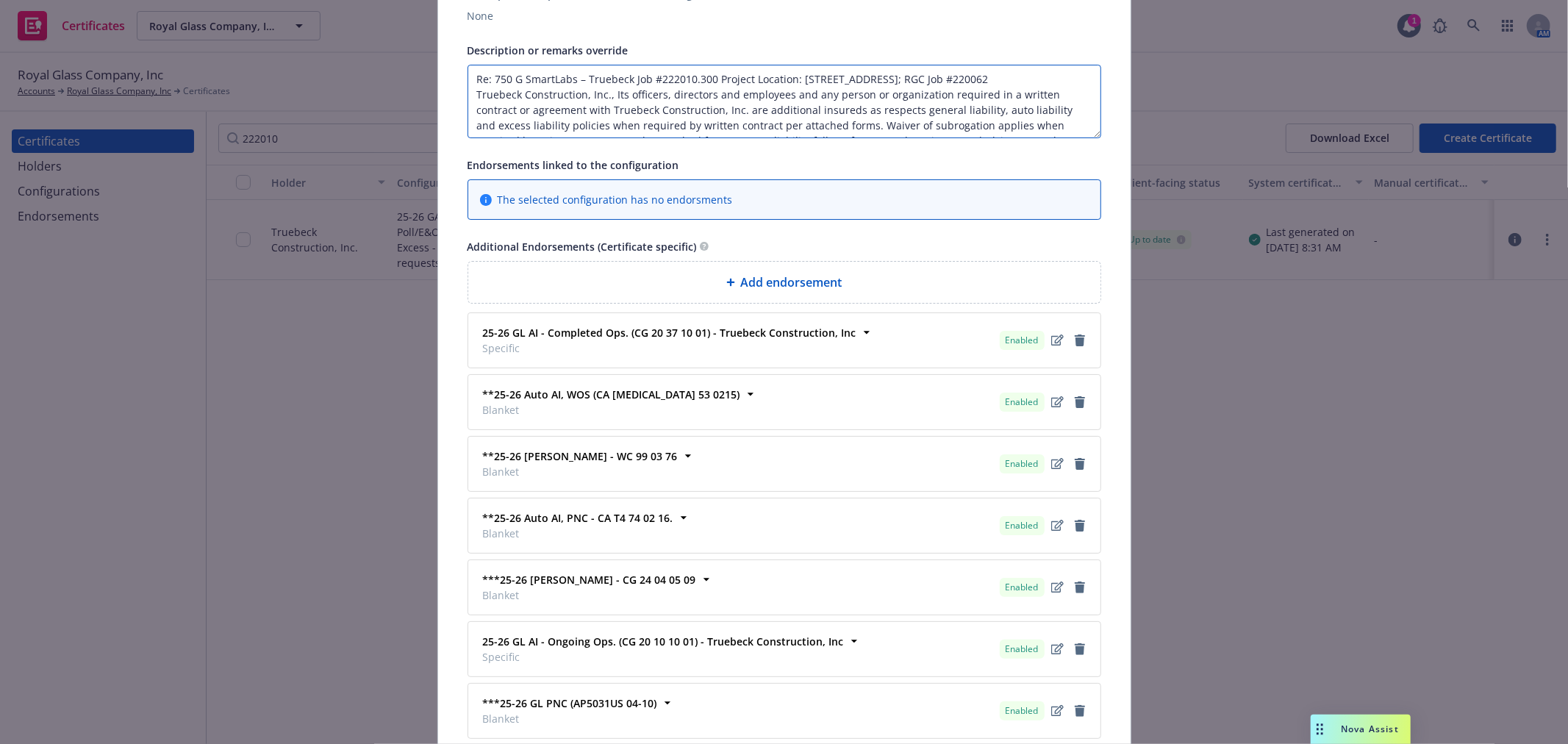
click at [1011, 126] on textarea "Re: 750 G SmartLabs – Truebeck Job #222010.300 Project Location: [STREET_ADDRES…" at bounding box center [785, 101] width 634 height 74
click at [816, 134] on textarea "Re: 750 G SmartLabs – Truebeck Job #222010.300 Project Location: [STREET_ADDRES…" at bounding box center [785, 101] width 634 height 74
click at [660, 82] on textarea "Re: 750 G SmartLabs – Truebeck Job #222010.300 Project Location: [STREET_ADDRES…" at bounding box center [785, 101] width 634 height 74
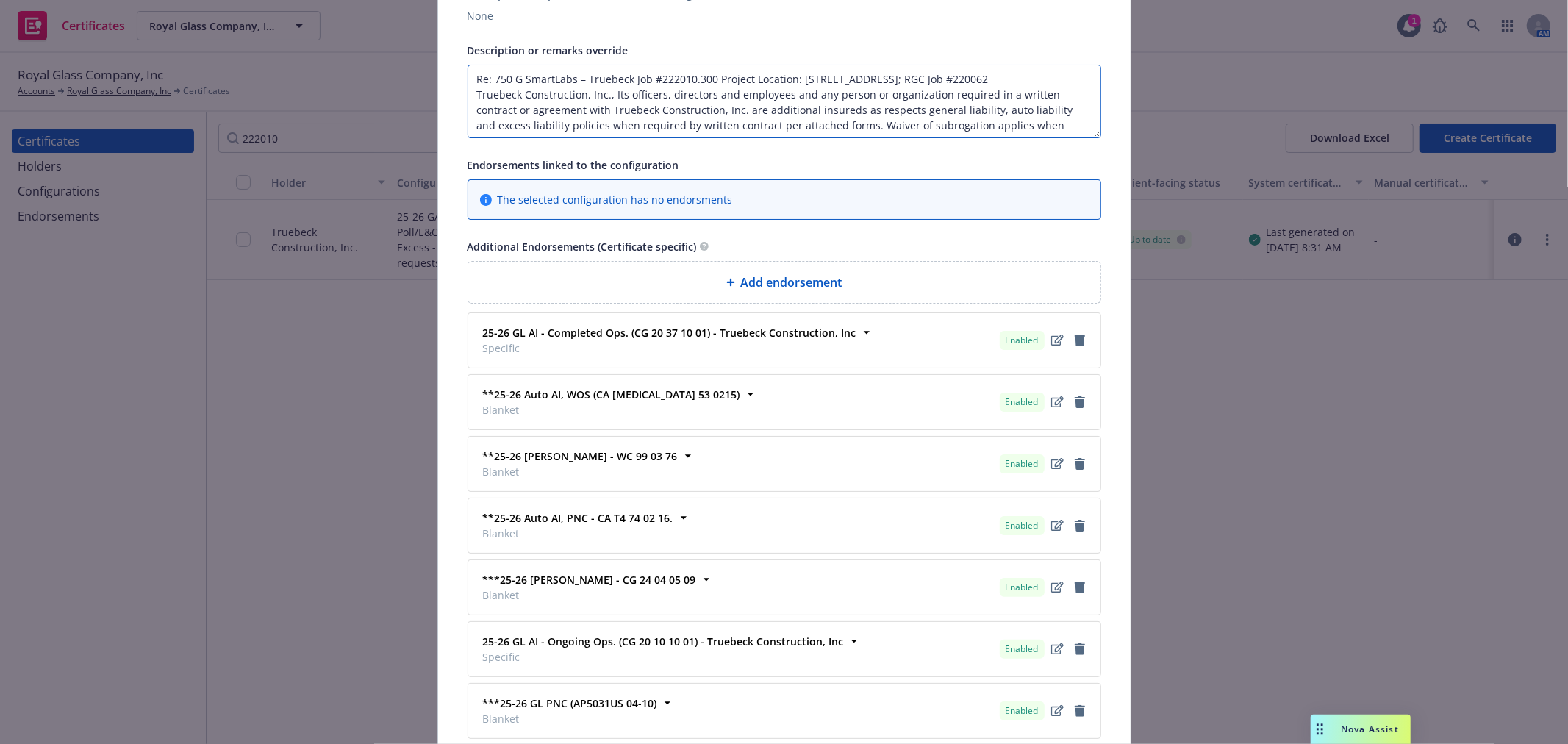
click at [660, 82] on textarea "Re: 750 G SmartLabs – Truebeck Job #222010.300 Project Location: [STREET_ADDRES…" at bounding box center [785, 101] width 634 height 74
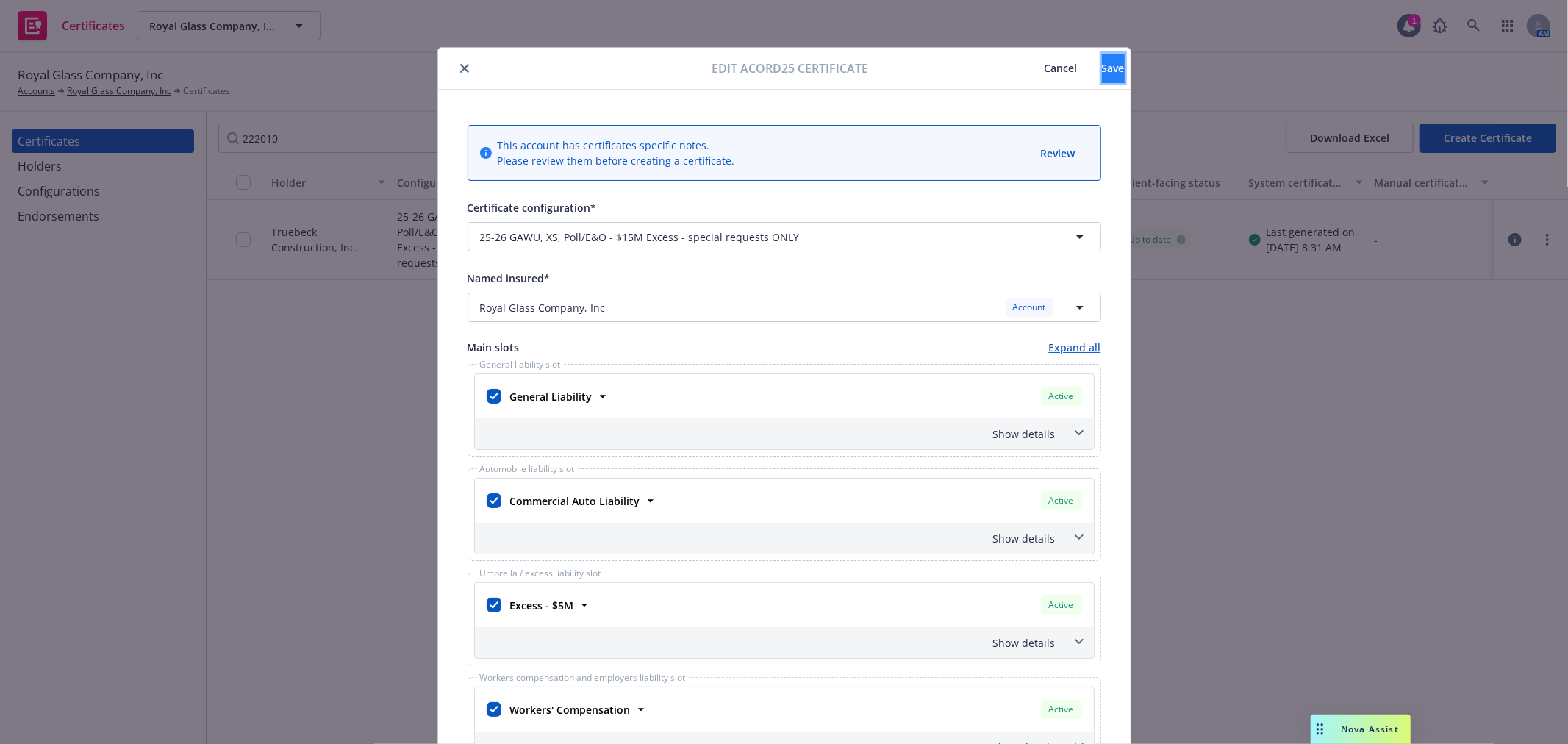
click at [1102, 74] on span "Save" at bounding box center [1113, 68] width 23 height 14
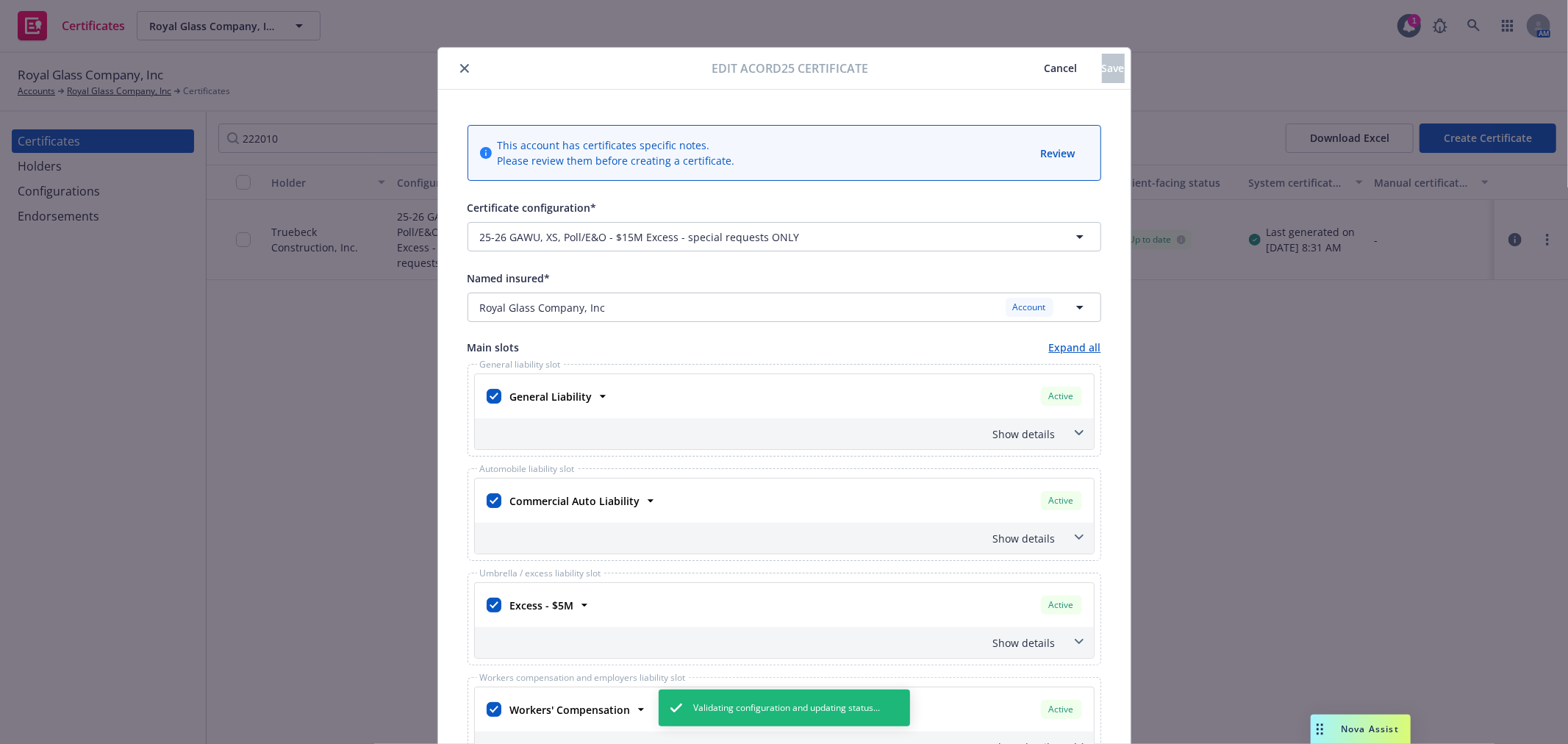
type textarea "Re: 750 G SmartLabs – Truebeck Job #222010.300 Project Location: [STREET_ADDRES…"
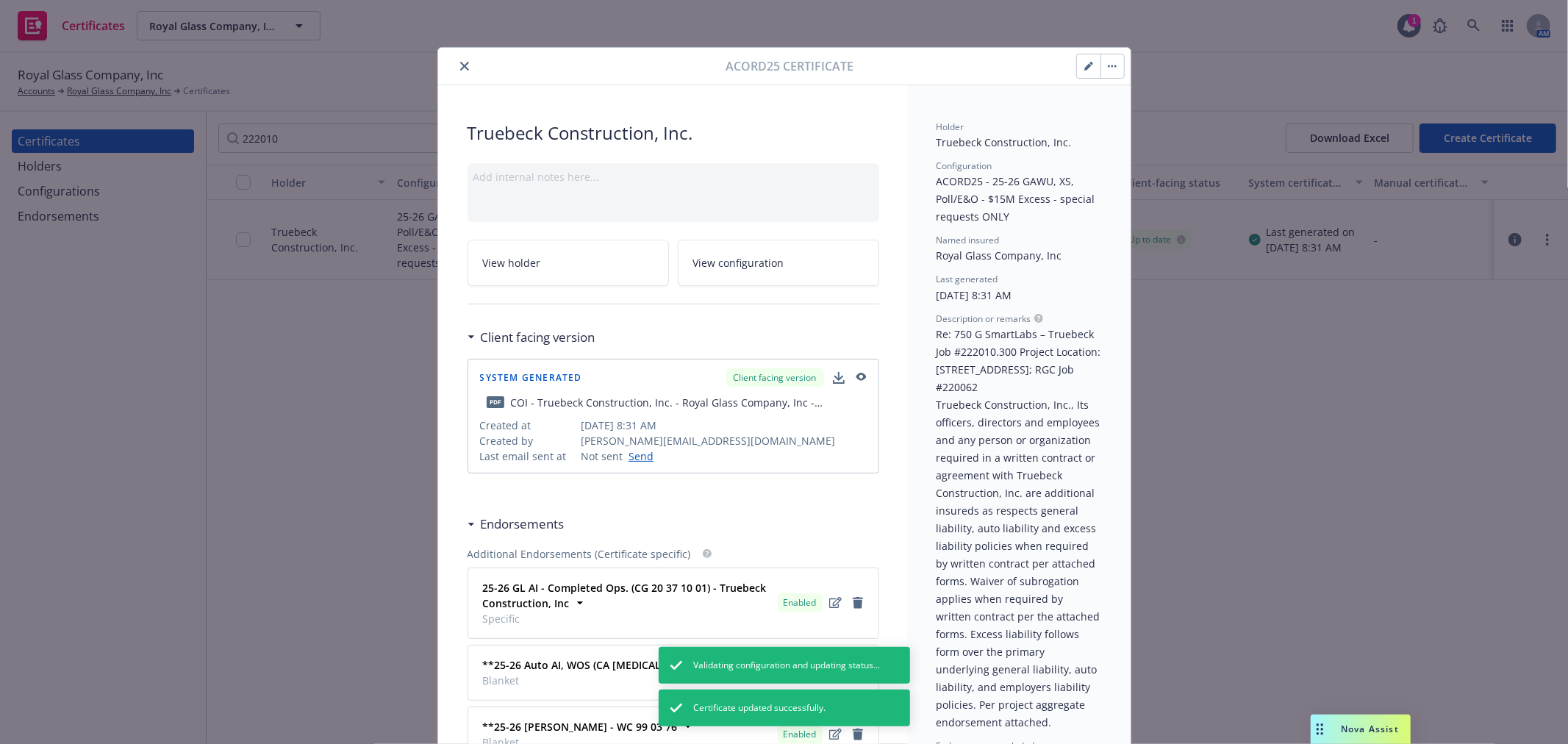
click at [1113, 65] on button "button" at bounding box center [1112, 66] width 24 height 24
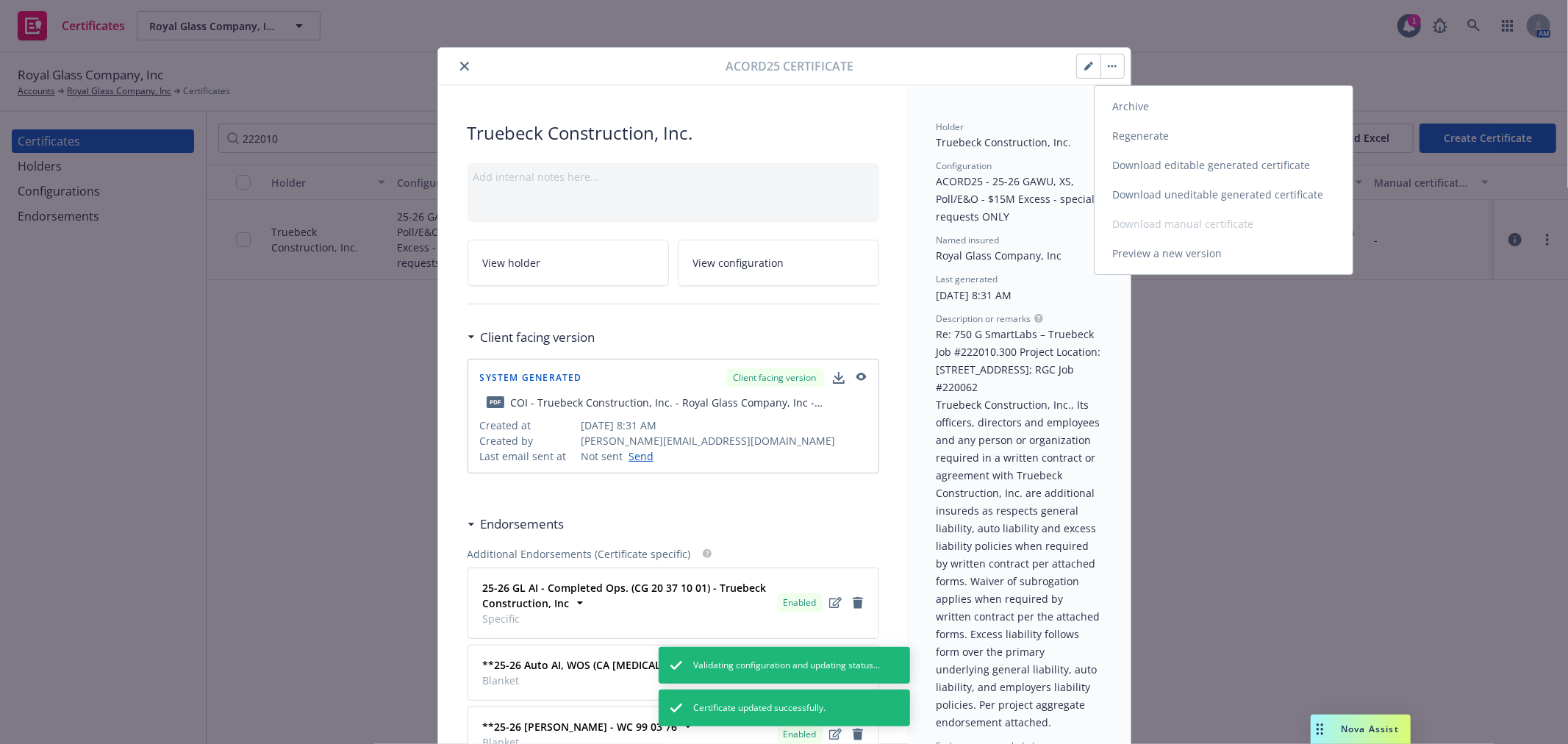
click at [1142, 137] on link "Regenerate" at bounding box center [1223, 136] width 258 height 29
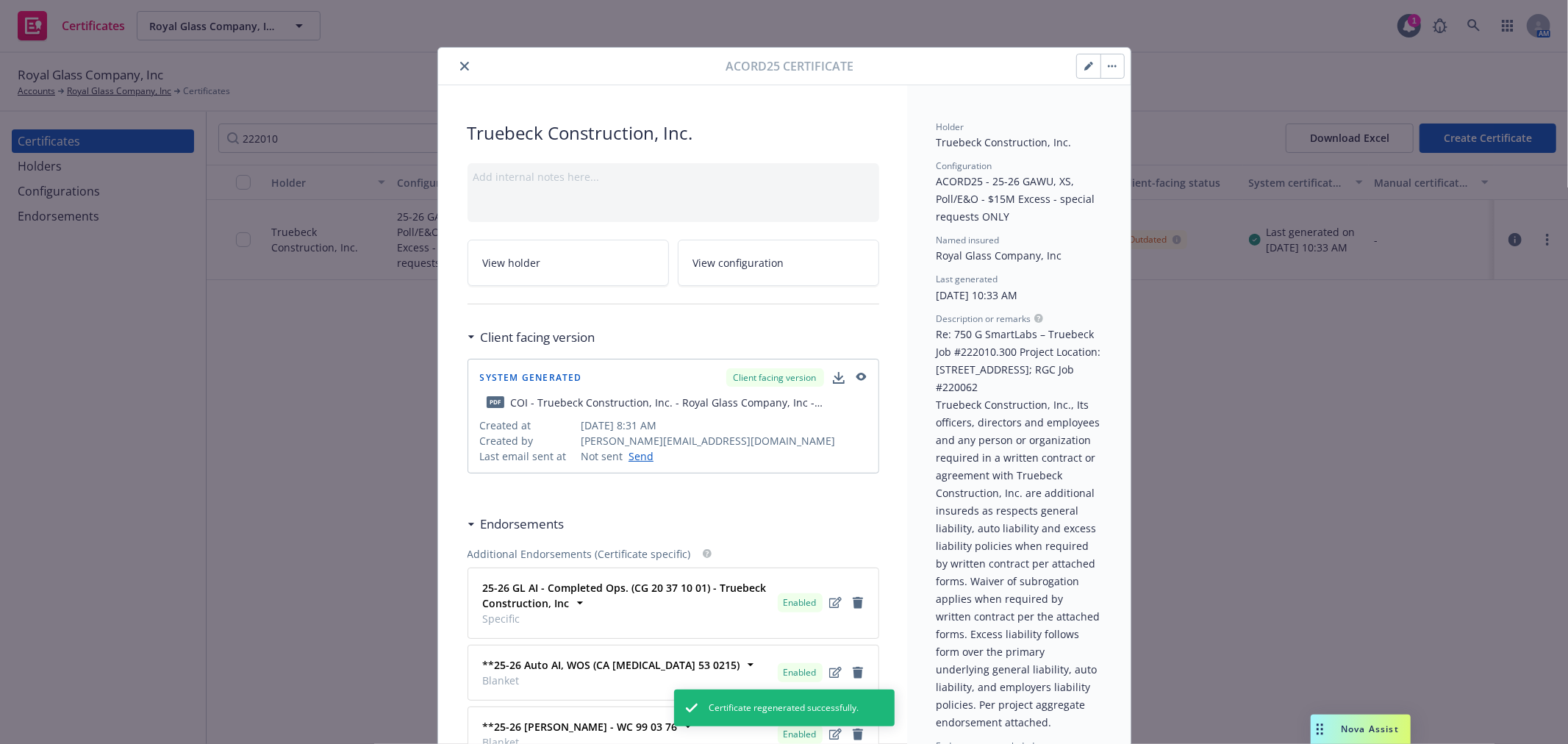
click at [1106, 70] on button "button" at bounding box center [1112, 66] width 24 height 24
click at [1110, 74] on button "button" at bounding box center [1112, 66] width 24 height 24
click at [981, 76] on div "Archive Regenerate Publishing editable generated certificate Publishing unedita…" at bounding box center [989, 66] width 271 height 25
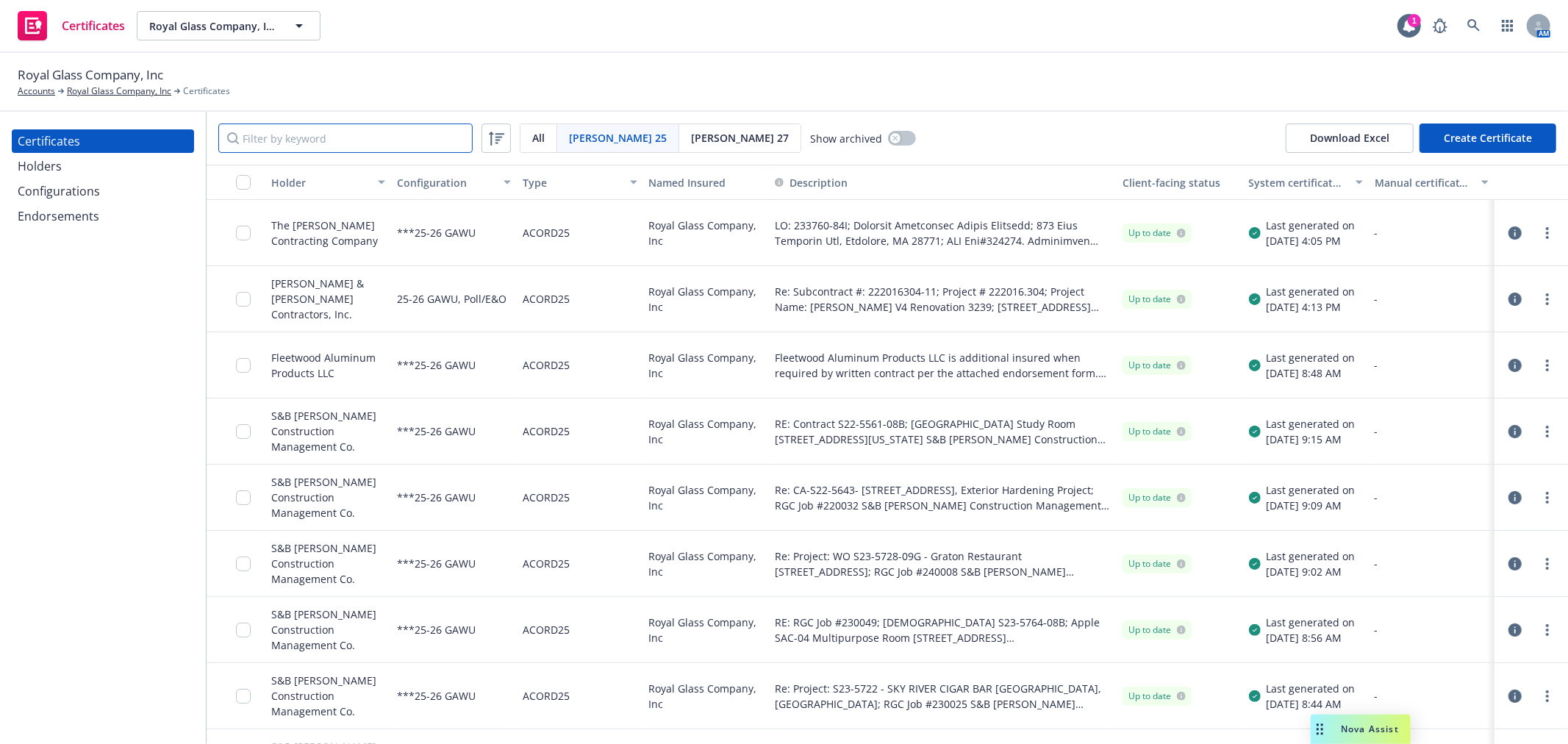
click at [457, 149] on input "Filter by keyword" at bounding box center [346, 138] width 254 height 29
paste input "222010.300"
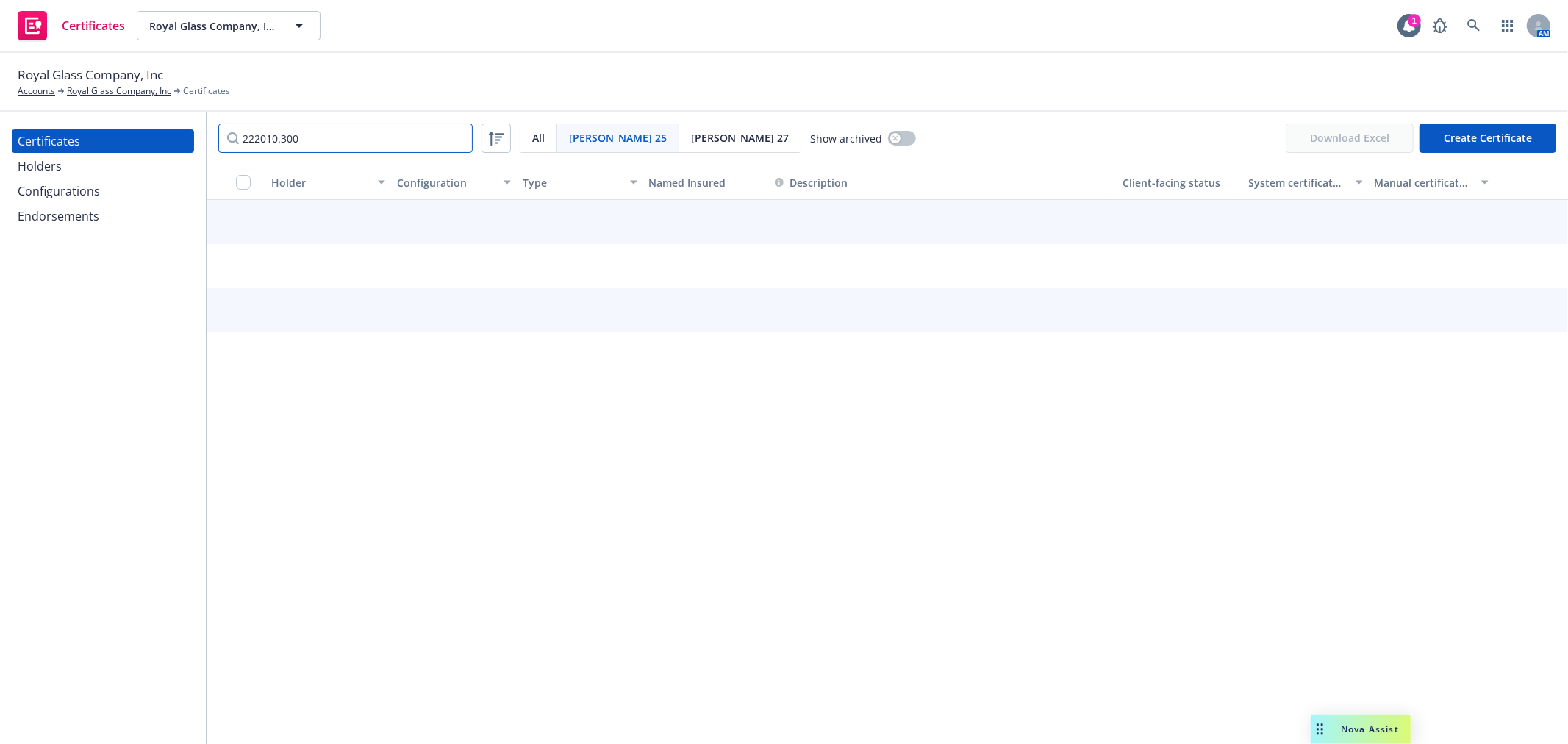
type input "222010.300"
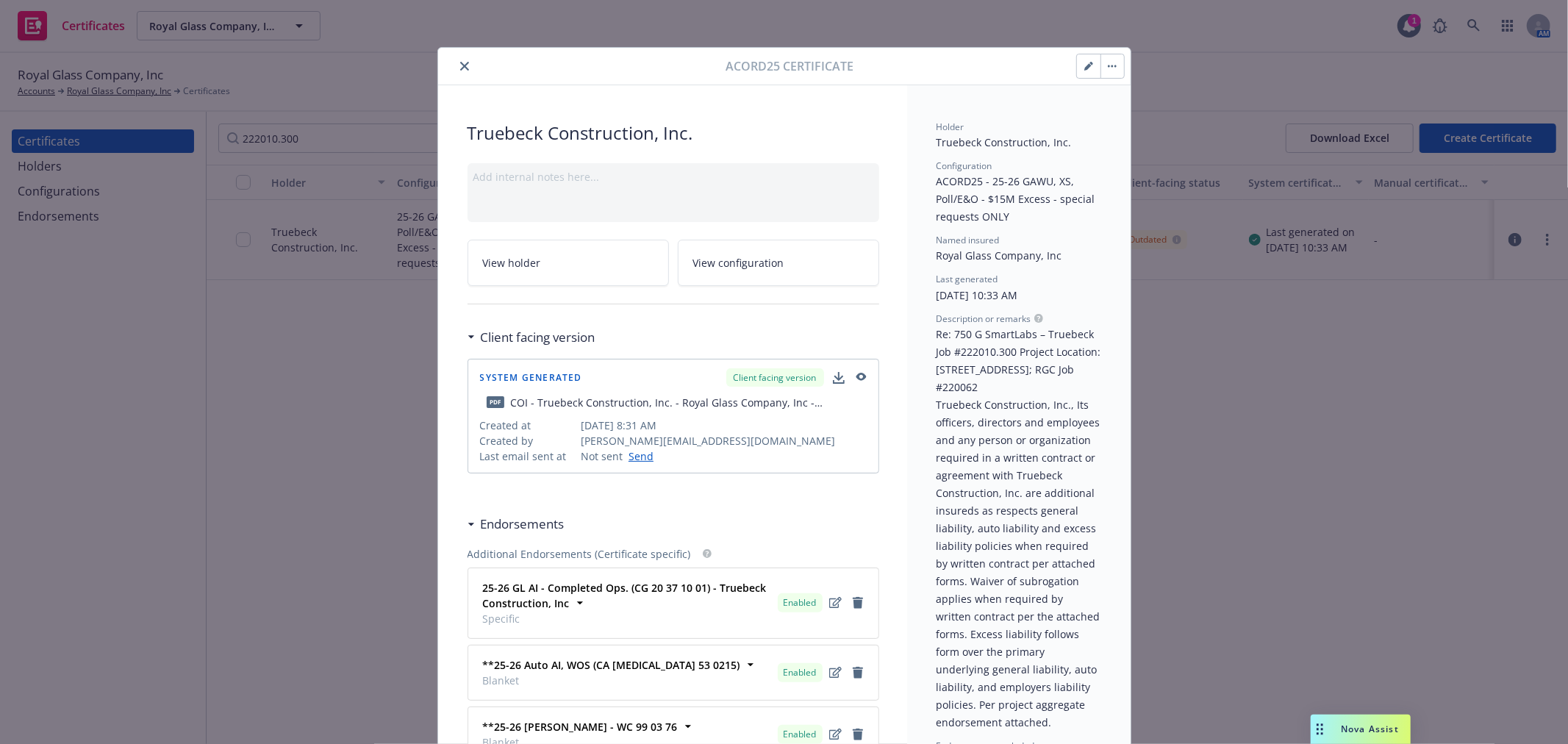
click at [1103, 68] on button "button" at bounding box center [1112, 66] width 24 height 24
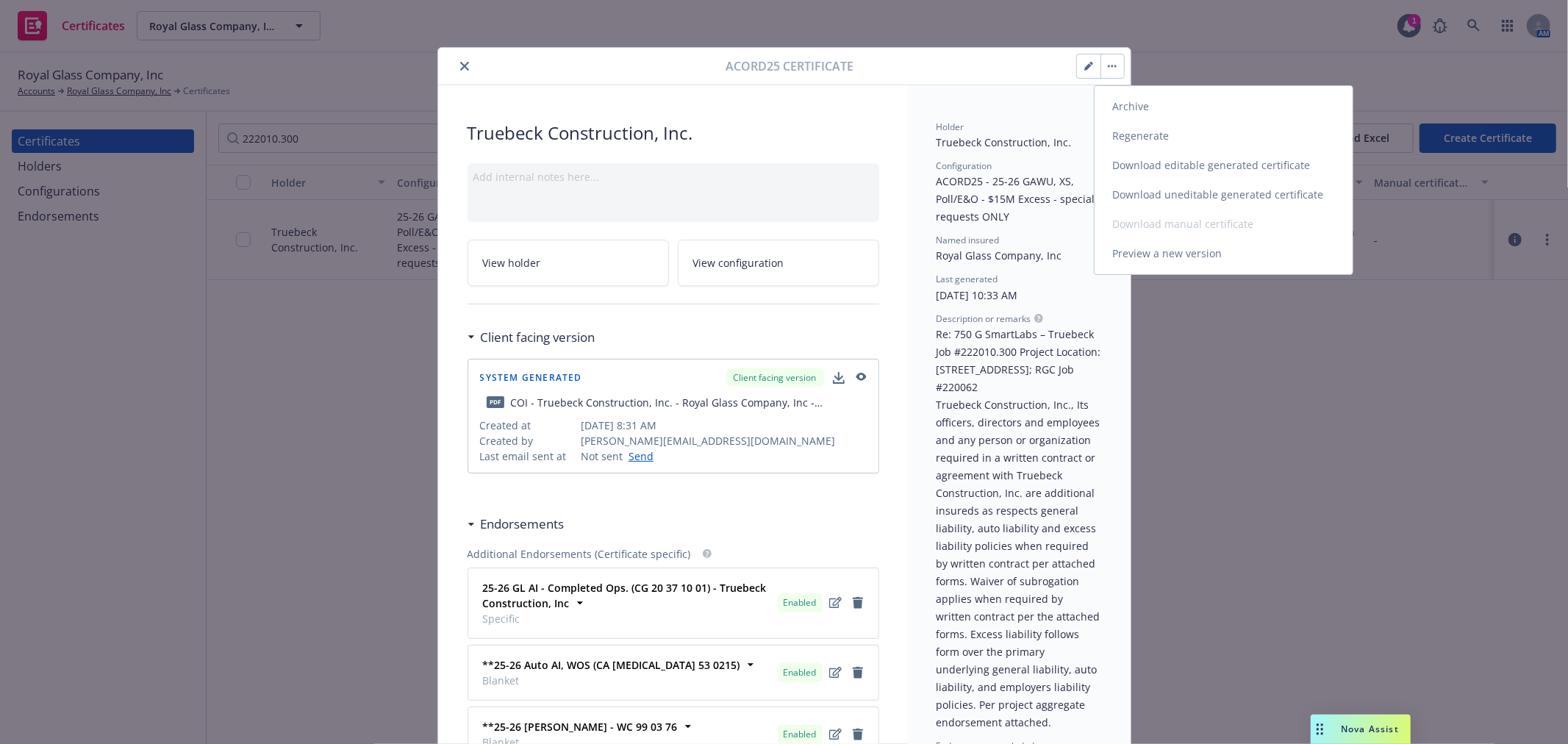
click at [1163, 195] on link "Download uneditable generated certificate" at bounding box center [1223, 195] width 258 height 29
